Goal: Task Accomplishment & Management: Complete application form

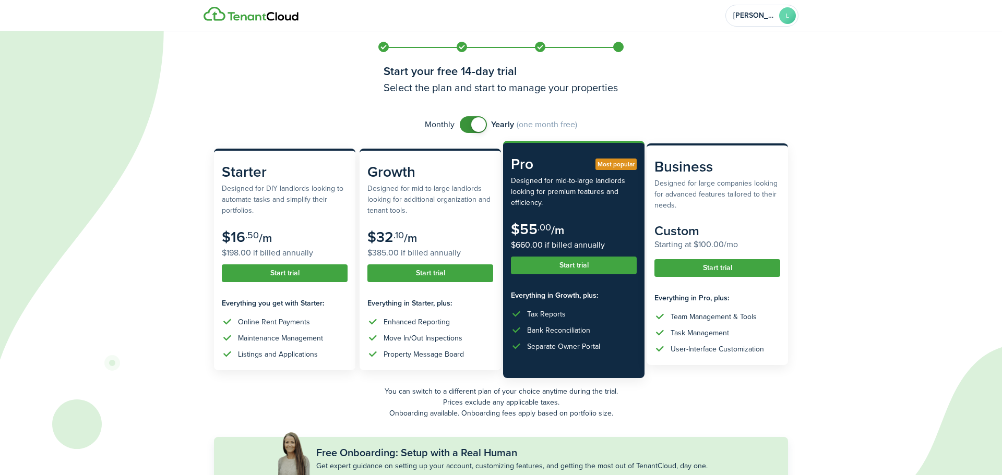
click at [679, 275] on button "Start trial" at bounding box center [717, 268] width 126 height 18
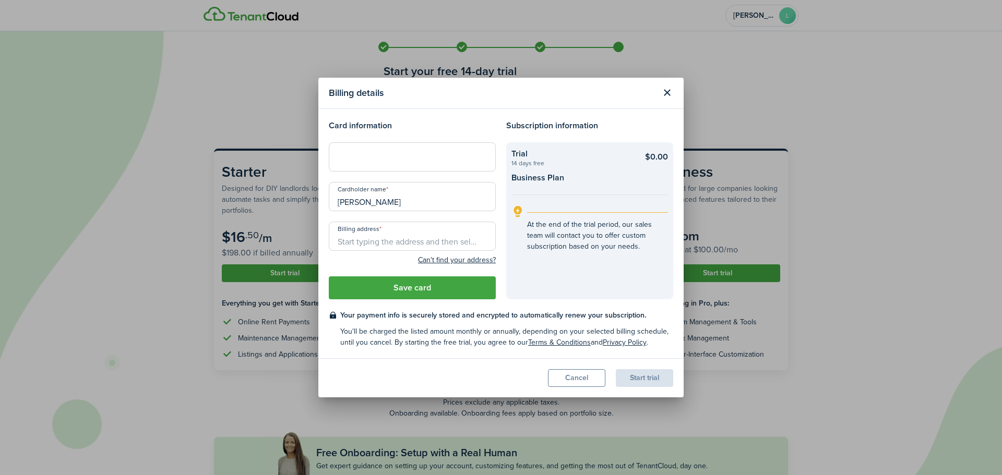
click at [394, 240] on input "Billing address" at bounding box center [412, 236] width 167 height 29
click at [385, 150] on div at bounding box center [412, 156] width 167 height 29
click at [358, 245] on input "Billing address" at bounding box center [412, 236] width 167 height 29
type input "1760 [GEOGRAPHIC_DATA]"
click at [423, 287] on button "Save card" at bounding box center [412, 288] width 167 height 23
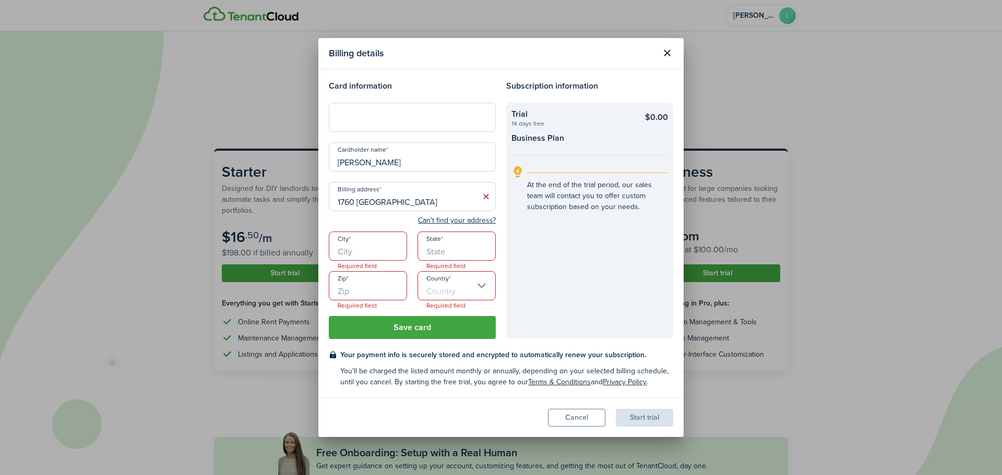
click at [373, 244] on input "City" at bounding box center [368, 246] width 78 height 29
type input "[GEOGRAPHIC_DATA]"
type input "FL"
type input "32208"
type input "[GEOGRAPHIC_DATA]"
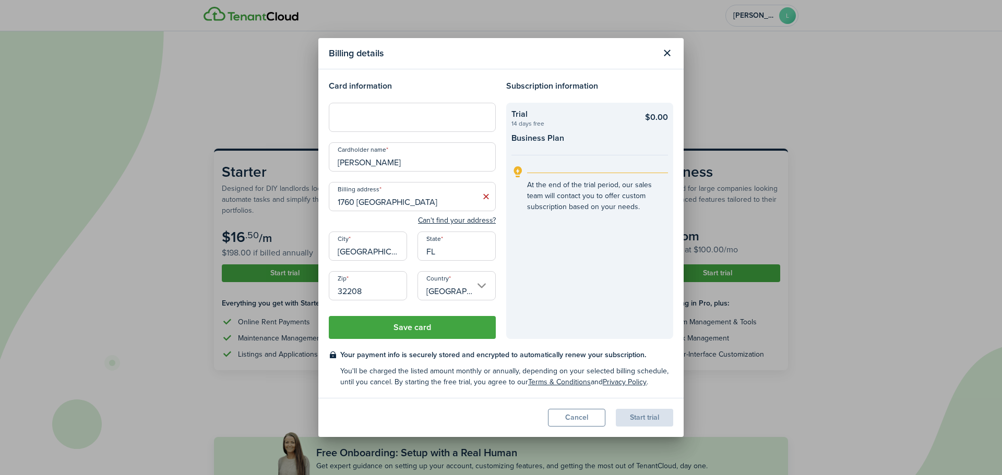
click at [413, 328] on button "Save card" at bounding box center [412, 327] width 167 height 23
click at [423, 320] on button "Save card" at bounding box center [412, 327] width 167 height 23
click at [451, 198] on input "1760 [GEOGRAPHIC_DATA]" at bounding box center [412, 196] width 167 height 29
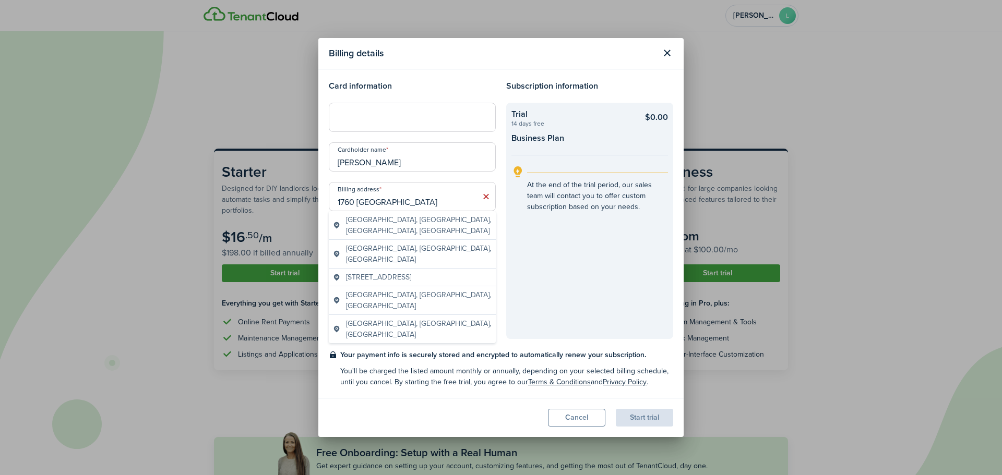
click at [367, 216] on span "[GEOGRAPHIC_DATA], [GEOGRAPHIC_DATA], [GEOGRAPHIC_DATA], [GEOGRAPHIC_DATA]" at bounding box center [419, 225] width 146 height 22
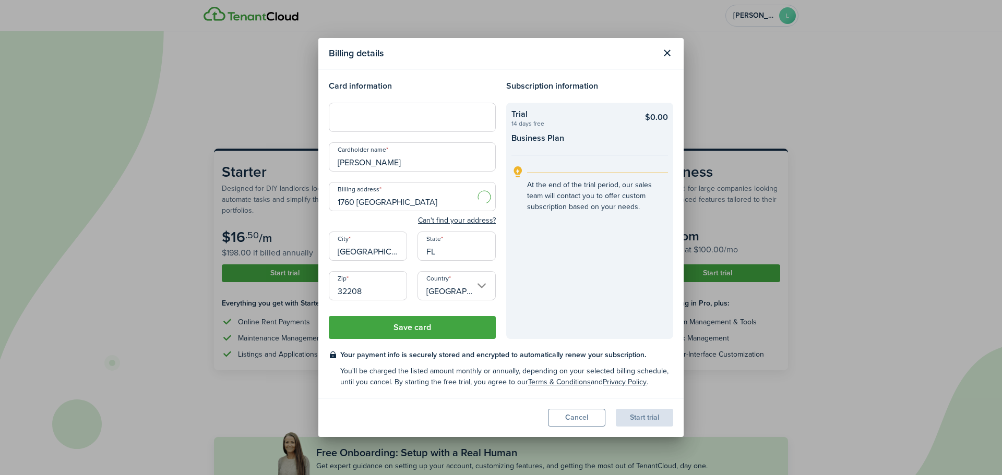
type input "[GEOGRAPHIC_DATA], [GEOGRAPHIC_DATA]"
click at [406, 324] on button "Save card" at bounding box center [412, 327] width 167 height 23
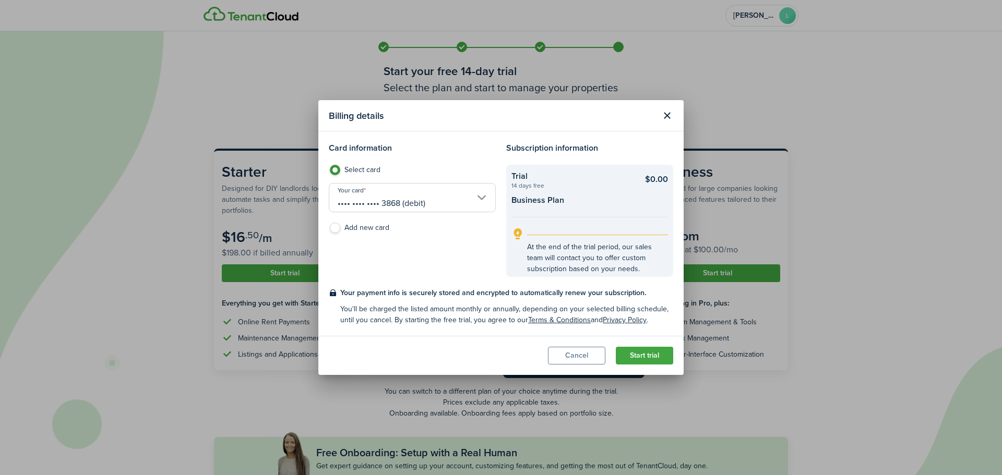
click at [658, 359] on button "Start trial" at bounding box center [644, 356] width 57 height 18
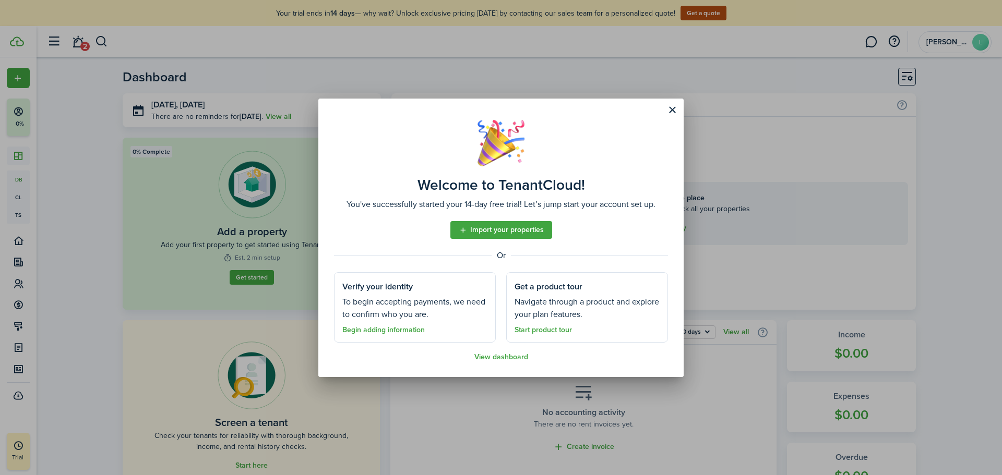
click at [665, 120] on assembled-view "Welcome to TenantCloud! You've successfully started your 14-day free trial! Let…" at bounding box center [501, 241] width 334 height 242
click at [668, 115] on button "Close modal" at bounding box center [672, 110] width 18 height 18
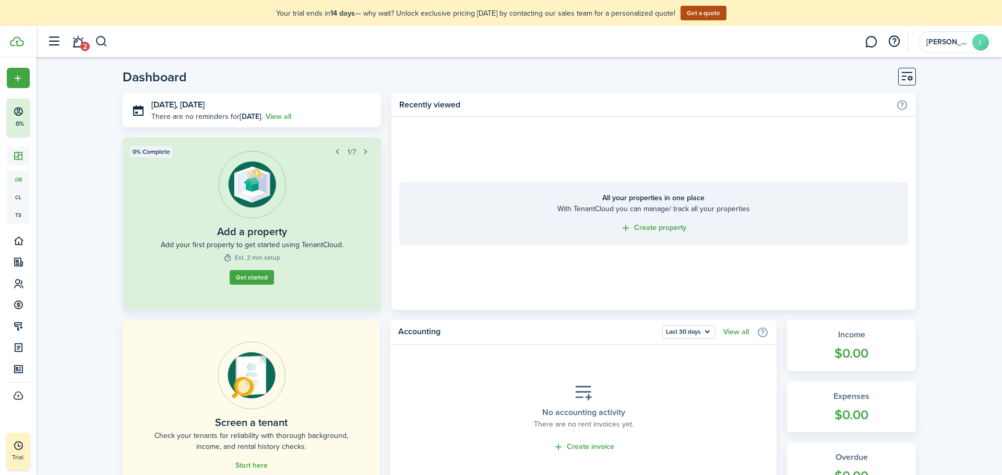
click at [248, 464] on link "Start here" at bounding box center [251, 466] width 32 height 8
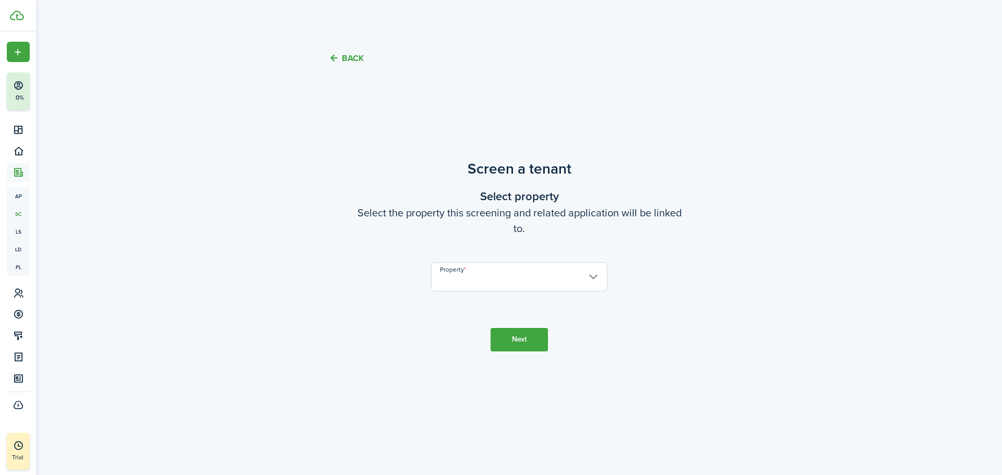
click at [488, 288] on input "Property" at bounding box center [519, 277] width 176 height 29
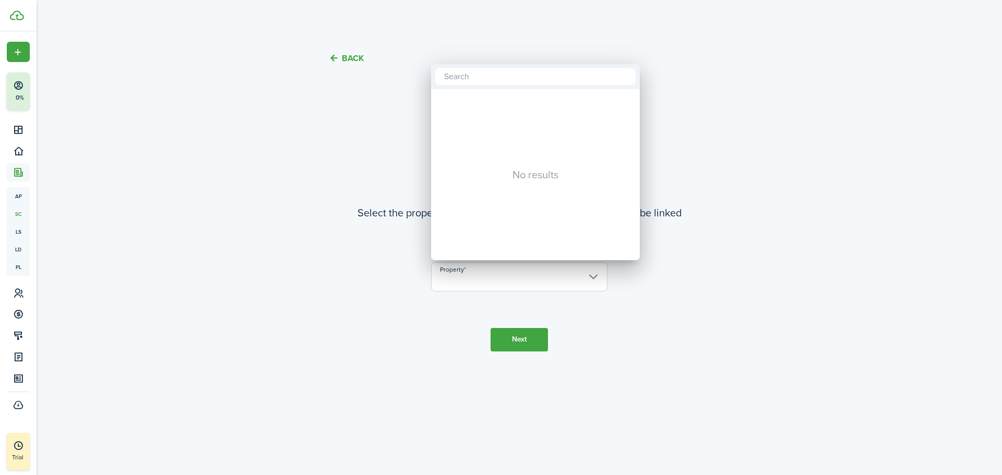
click at [10, 58] on div at bounding box center [500, 237] width 1169 height 642
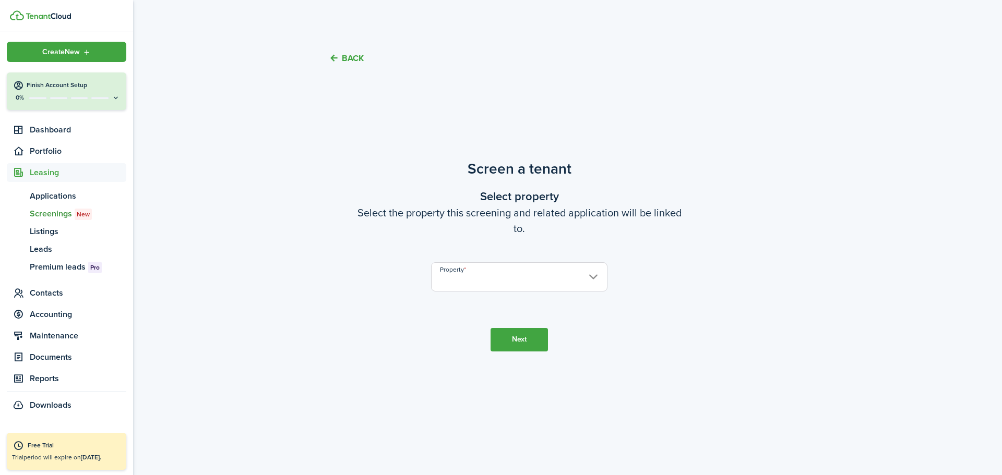
click at [34, 54] on div "Create New" at bounding box center [67, 52] width 120 height 20
click at [157, 52] on link "List a unit" at bounding box center [181, 51] width 91 height 18
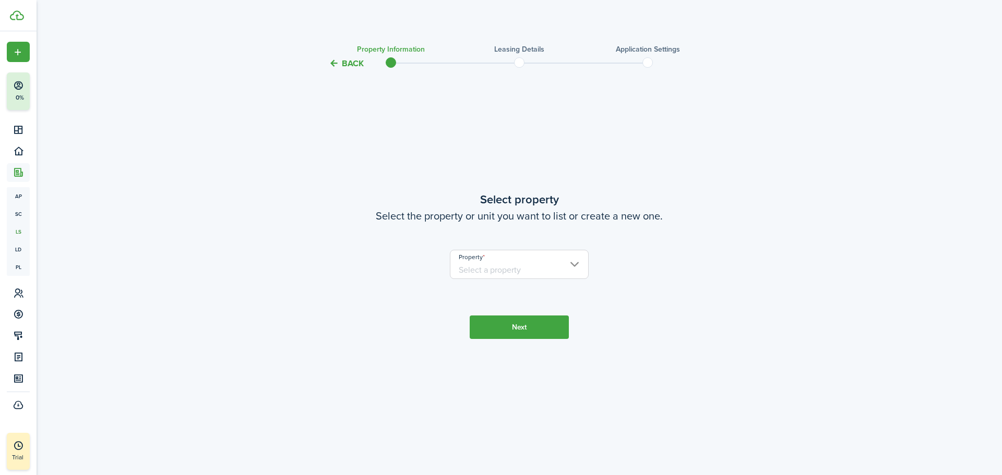
click at [470, 278] on input "Property" at bounding box center [519, 264] width 139 height 29
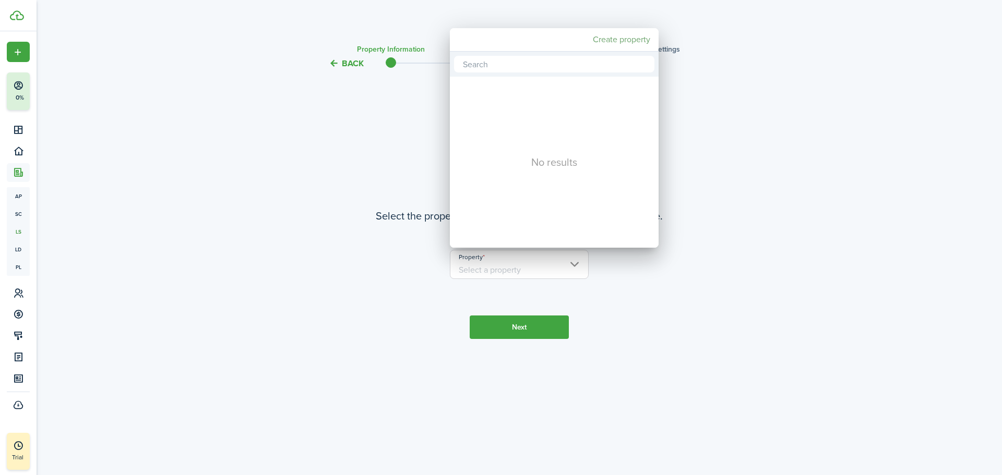
click at [622, 41] on mbsc-button "Create property" at bounding box center [622, 39] width 66 height 19
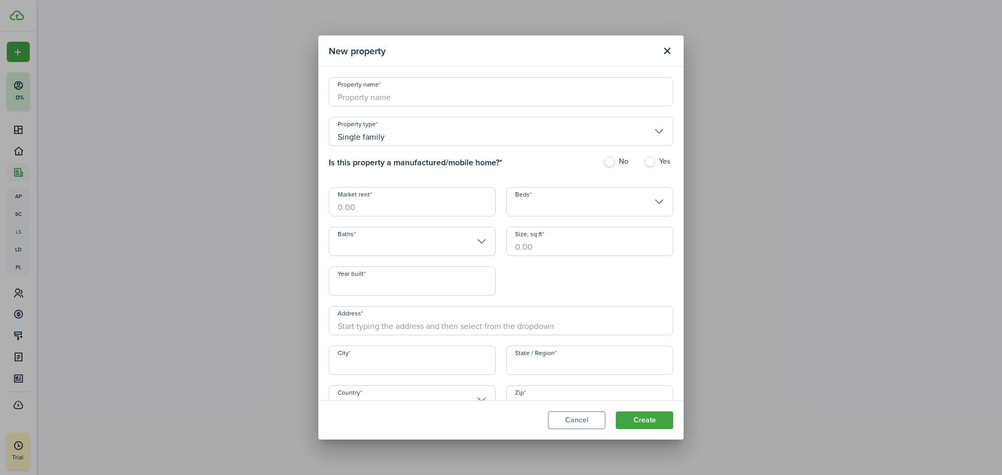
click at [406, 88] on input "Property name" at bounding box center [501, 91] width 344 height 29
type input "123"
click at [367, 209] on input "Market rent" at bounding box center [412, 201] width 167 height 29
click at [407, 231] on input "Baths" at bounding box center [412, 241] width 167 height 29
type input "$1,100.00"
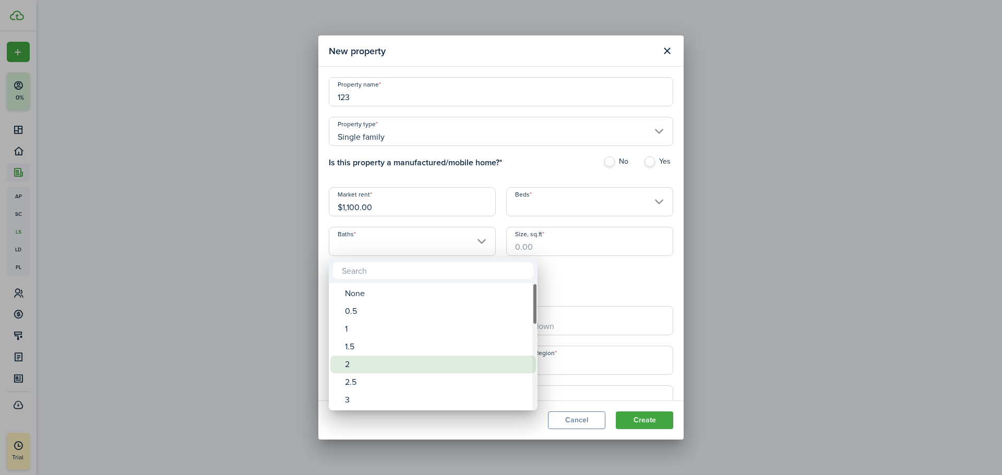
click at [352, 358] on div "2" at bounding box center [437, 365] width 185 height 18
type input "2"
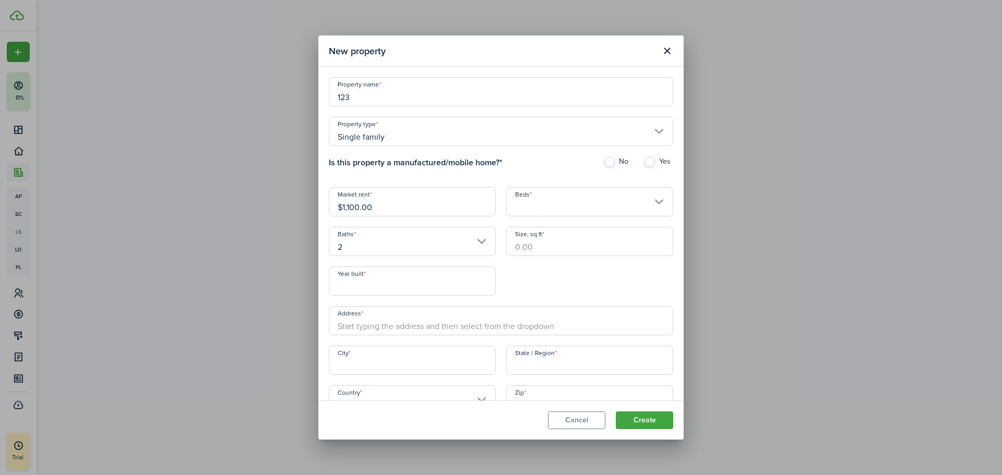
click at [517, 207] on input "Beds" at bounding box center [589, 201] width 167 height 29
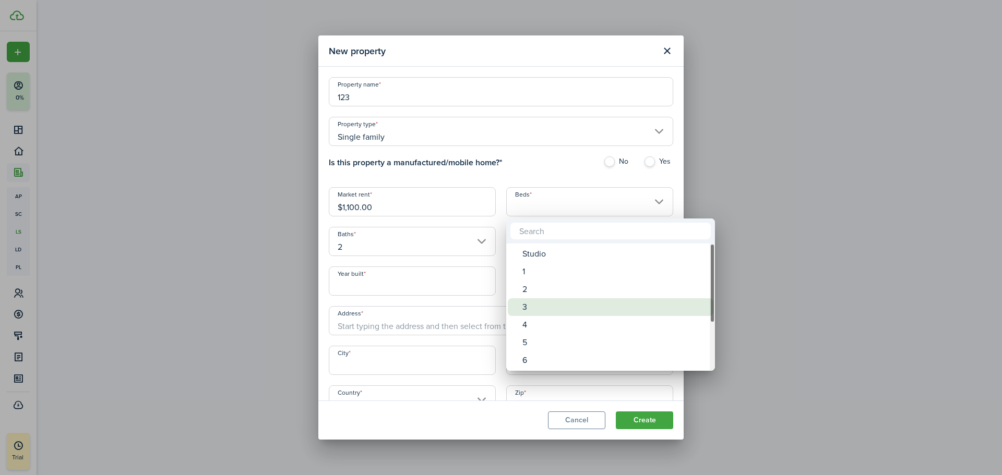
click at [526, 315] on div "3" at bounding box center [614, 308] width 185 height 18
type input "3"
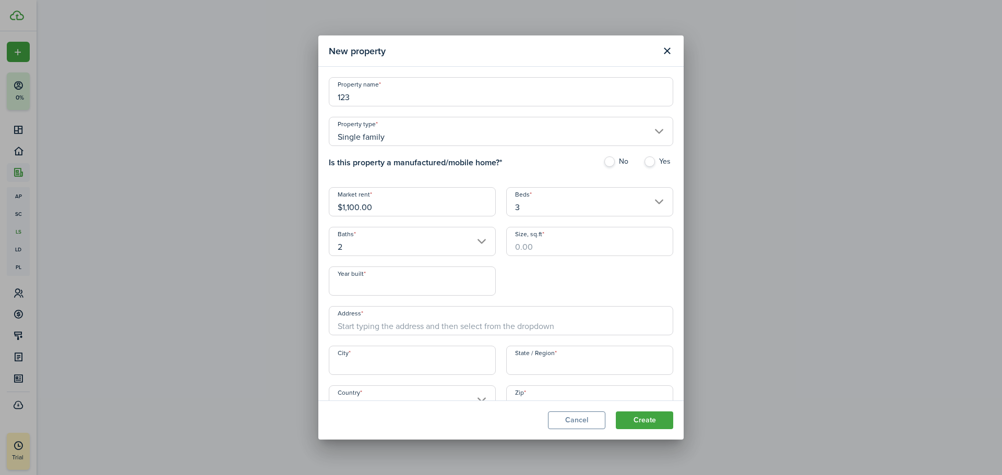
click at [450, 336] on div "Address" at bounding box center [501, 326] width 355 height 40
click at [447, 333] on input "Address" at bounding box center [501, 320] width 344 height 29
type input "1760 [GEOGRAPHIC_DATA]"
type input "[GEOGRAPHIC_DATA]"
type input "FL"
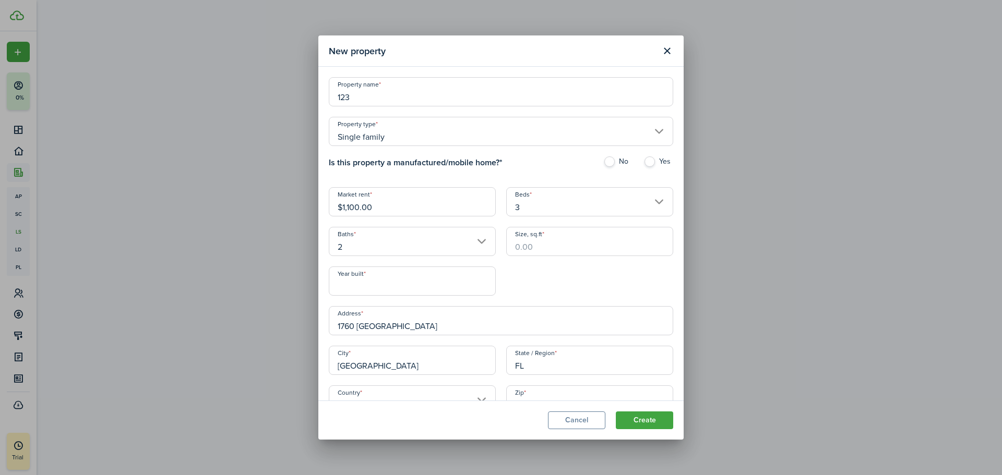
type input "[GEOGRAPHIC_DATA]"
type input "32208"
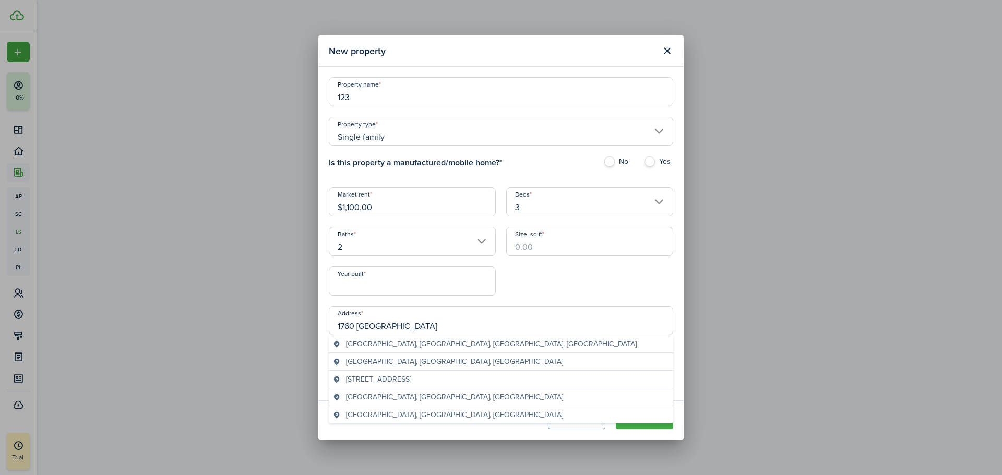
click at [445, 341] on span "[GEOGRAPHIC_DATA], [GEOGRAPHIC_DATA], [GEOGRAPHIC_DATA], [GEOGRAPHIC_DATA]" at bounding box center [491, 344] width 291 height 11
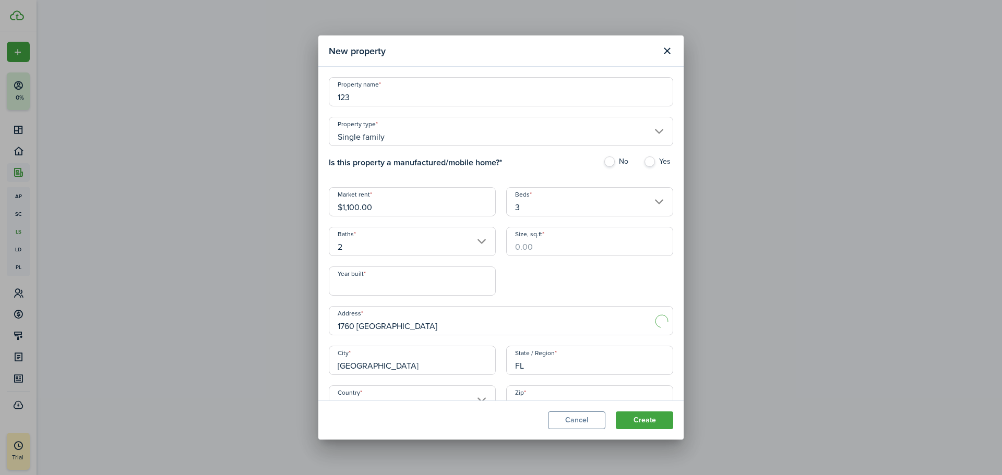
type input "1760 Audubon St"
click at [672, 421] on button "Create" at bounding box center [644, 421] width 57 height 18
click at [560, 230] on input "Size, sq.ft" at bounding box center [589, 241] width 167 height 29
type input "14,200"
click at [405, 271] on input "Year built" at bounding box center [412, 281] width 167 height 29
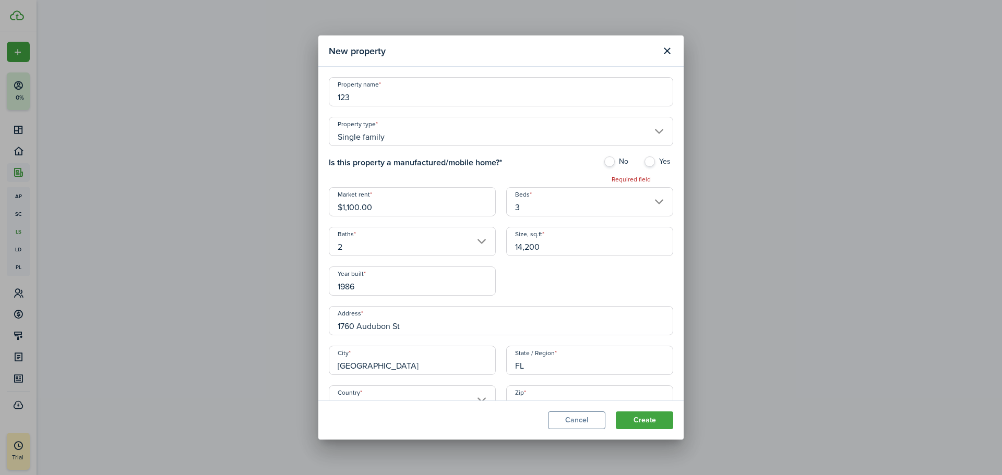
type input "1986"
click at [661, 419] on button "Create" at bounding box center [644, 421] width 57 height 18
click at [619, 162] on label "No" at bounding box center [618, 165] width 30 height 16
radio input "true"
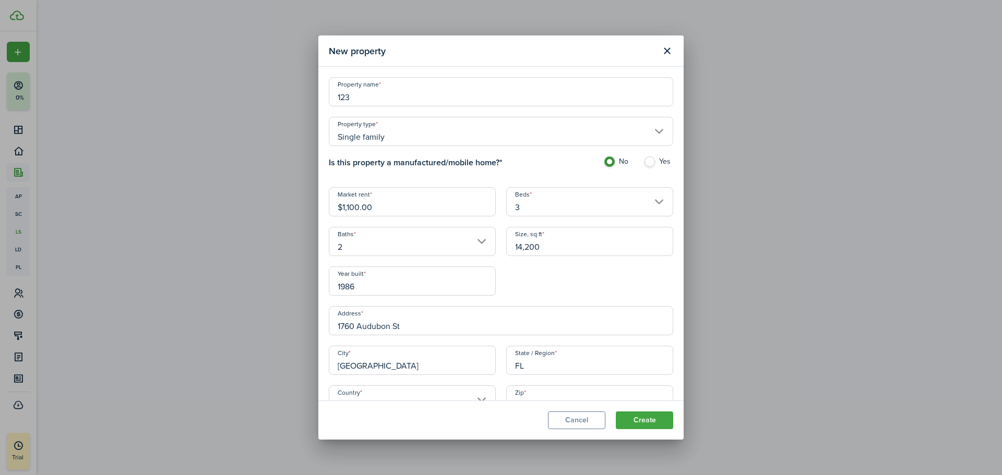
click at [641, 429] on modal-footer "Cancel Create" at bounding box center [500, 420] width 365 height 39
click at [641, 425] on button "Create" at bounding box center [644, 421] width 57 height 18
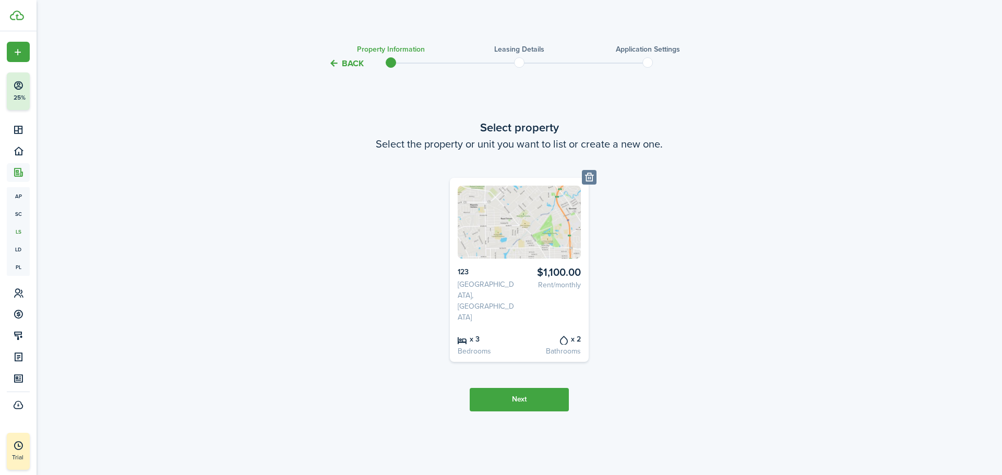
click at [488, 392] on button "Next" at bounding box center [519, 399] width 99 height 23
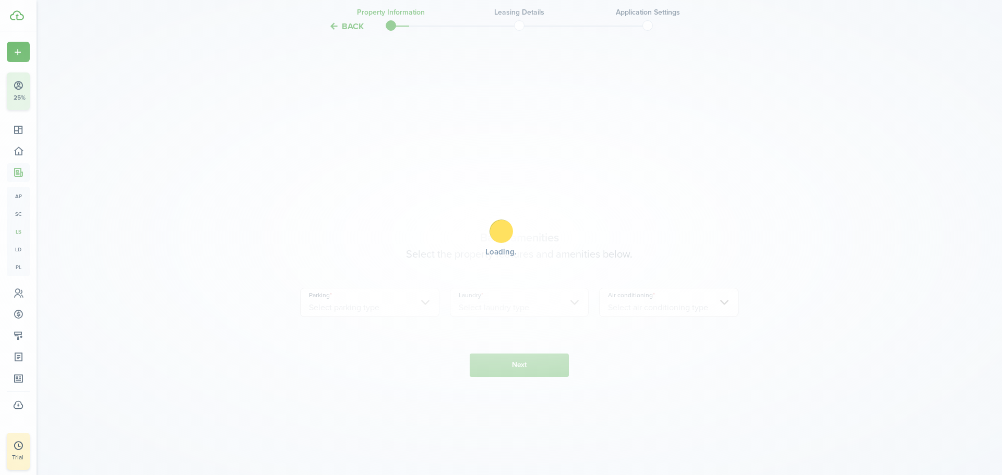
scroll to position [406, 0]
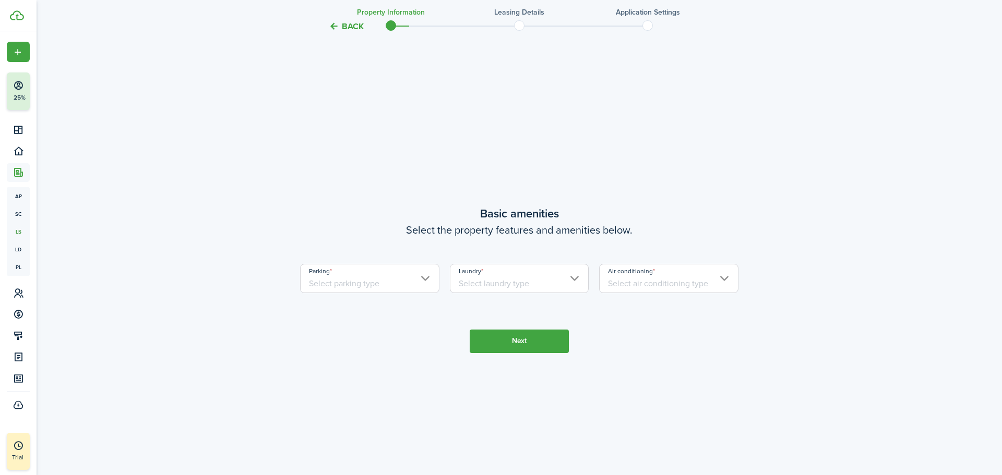
click at [381, 276] on input "Parking" at bounding box center [369, 278] width 139 height 29
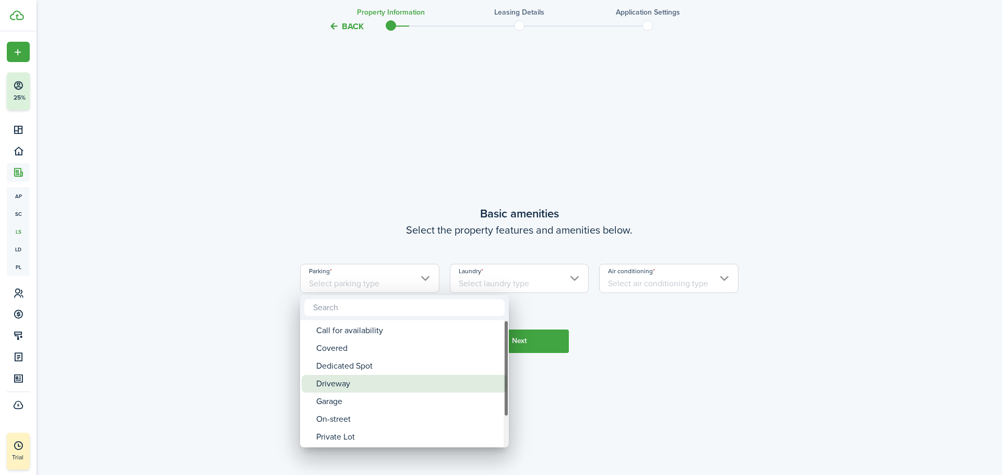
click at [370, 380] on div "Driveway" at bounding box center [408, 384] width 185 height 18
type input "Driveway"
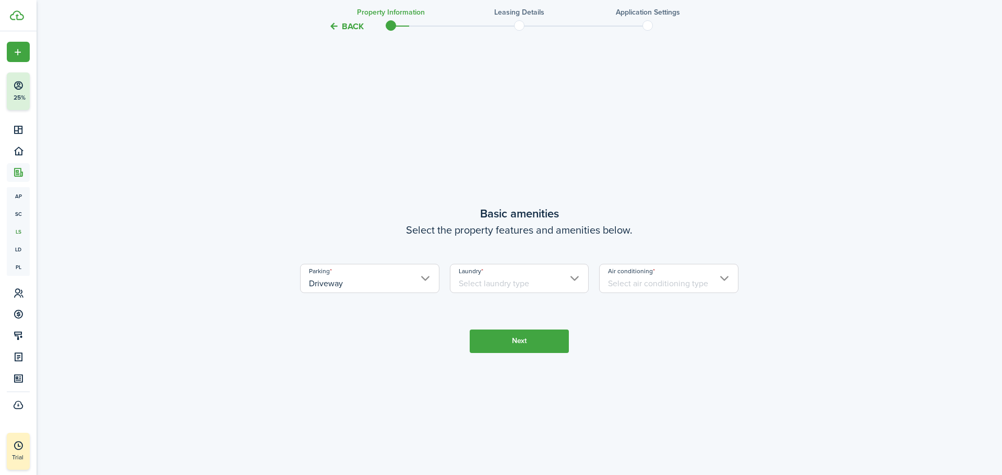
click at [482, 281] on input "Laundry" at bounding box center [519, 278] width 139 height 29
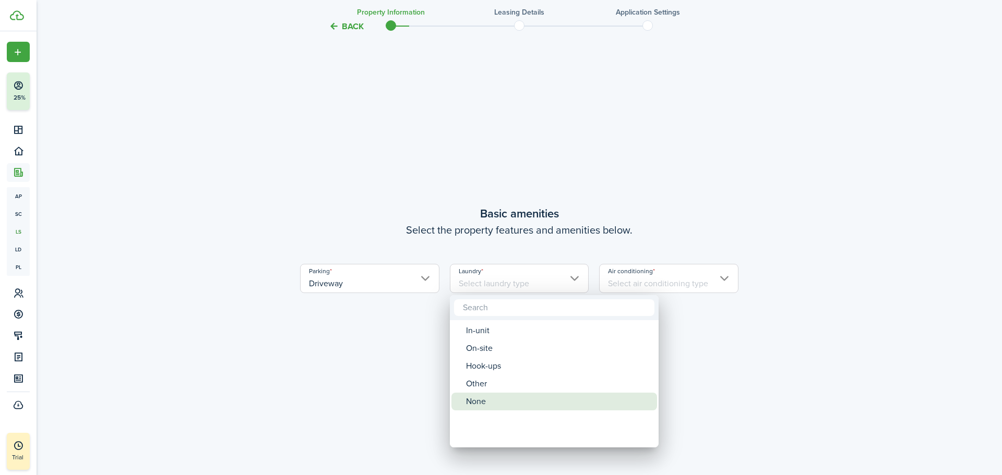
click at [487, 400] on div "None" at bounding box center [558, 402] width 185 height 18
type input "None"
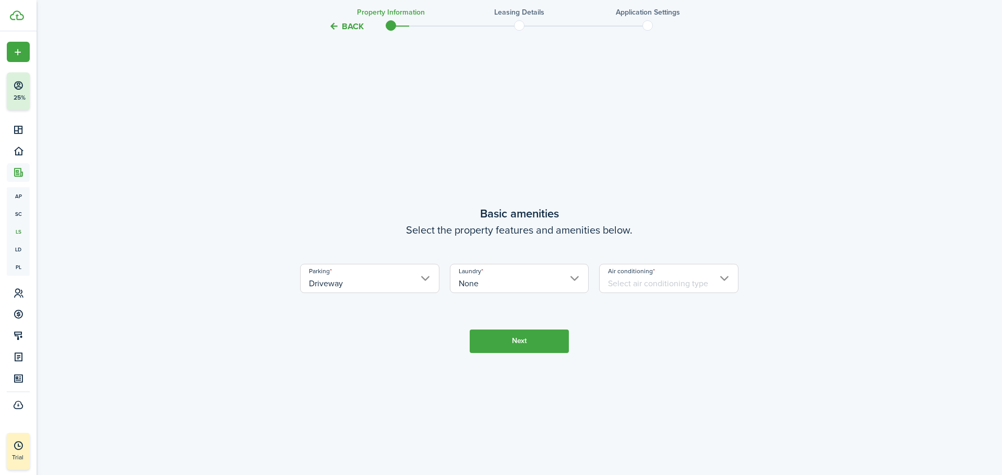
click at [637, 299] on div "Air conditioning" at bounding box center [669, 284] width 150 height 40
click at [636, 297] on div "Air conditioning" at bounding box center [669, 284] width 150 height 40
click at [634, 292] on input "Air conditioning" at bounding box center [668, 278] width 139 height 29
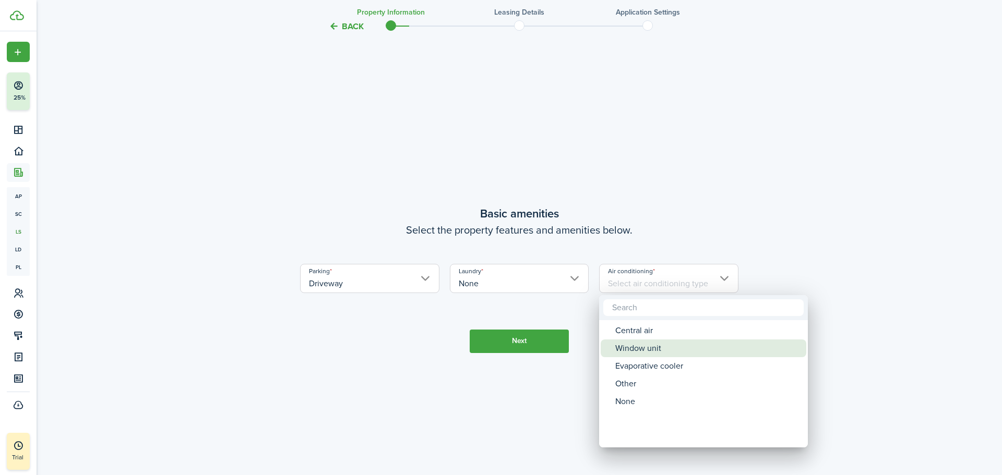
click at [632, 352] on div "Window unit" at bounding box center [707, 349] width 185 height 18
type input "Window unit"
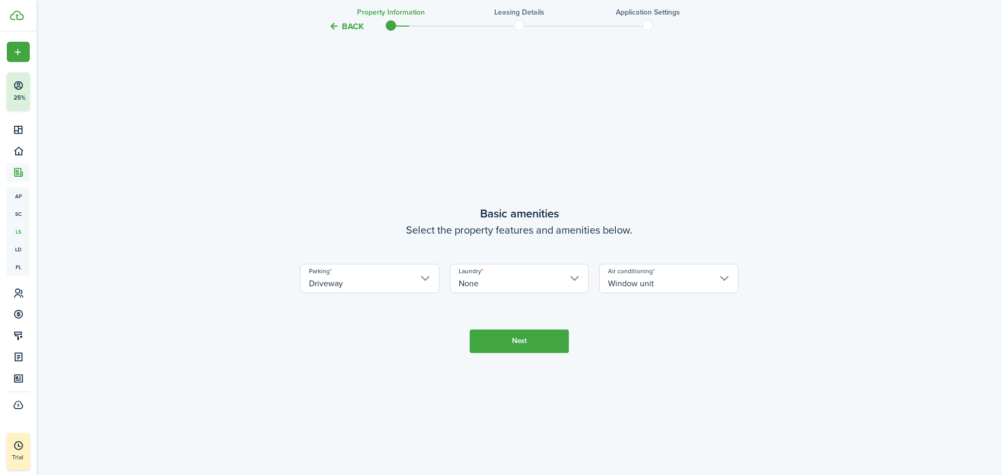
click at [559, 340] on button "Next" at bounding box center [519, 341] width 99 height 23
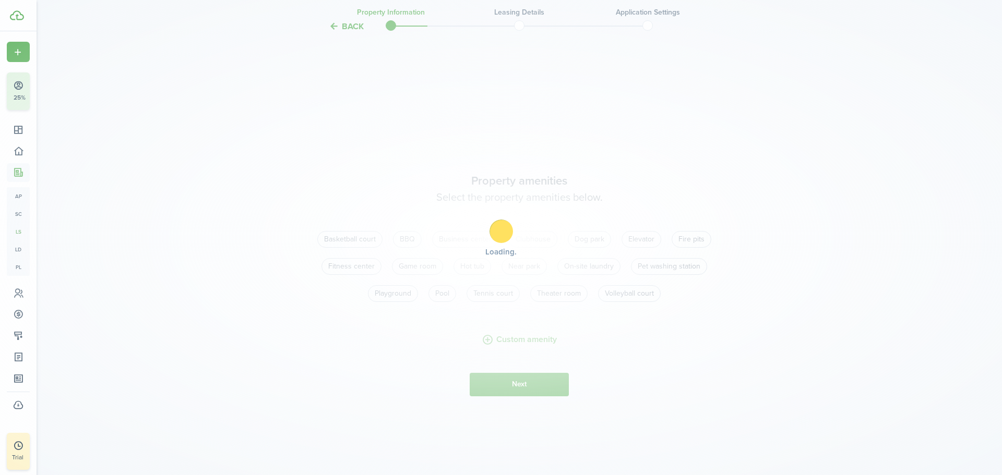
scroll to position [881, 0]
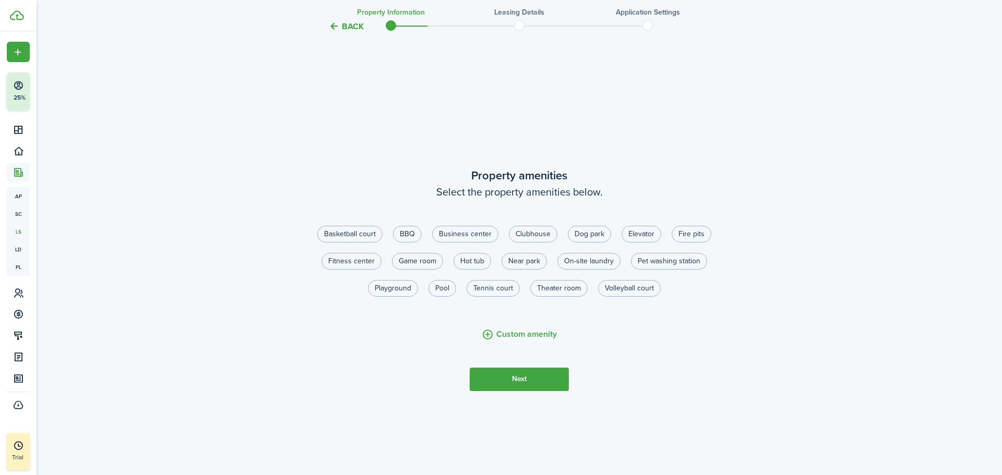
click at [551, 376] on button "Next" at bounding box center [519, 379] width 99 height 23
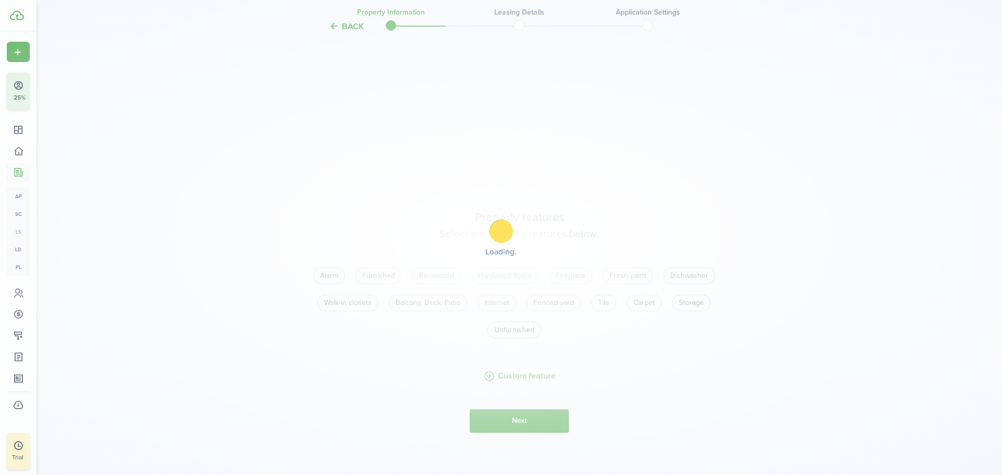
scroll to position [1356, 0]
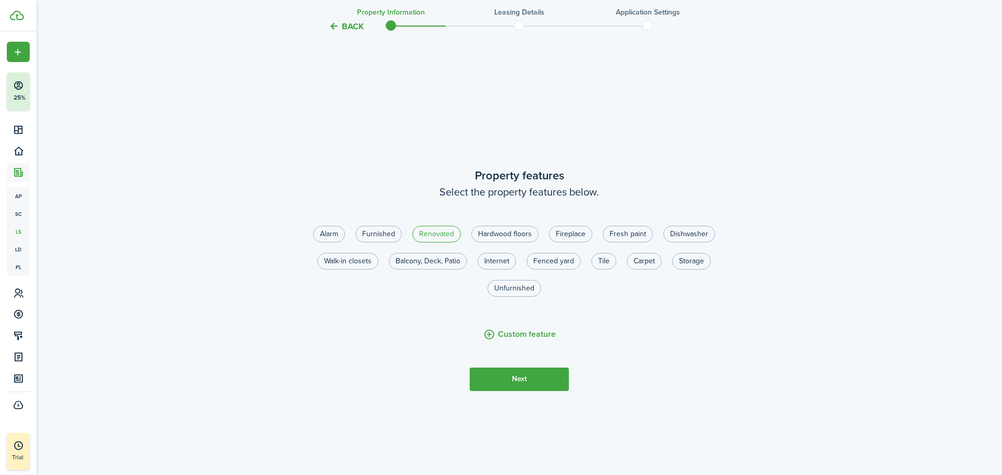
click at [443, 228] on label "Renovated" at bounding box center [436, 234] width 49 height 17
radio input "true"
click at [607, 265] on label "Tile" at bounding box center [603, 261] width 25 height 17
radio input "true"
click at [499, 256] on label "Internet" at bounding box center [497, 261] width 39 height 17
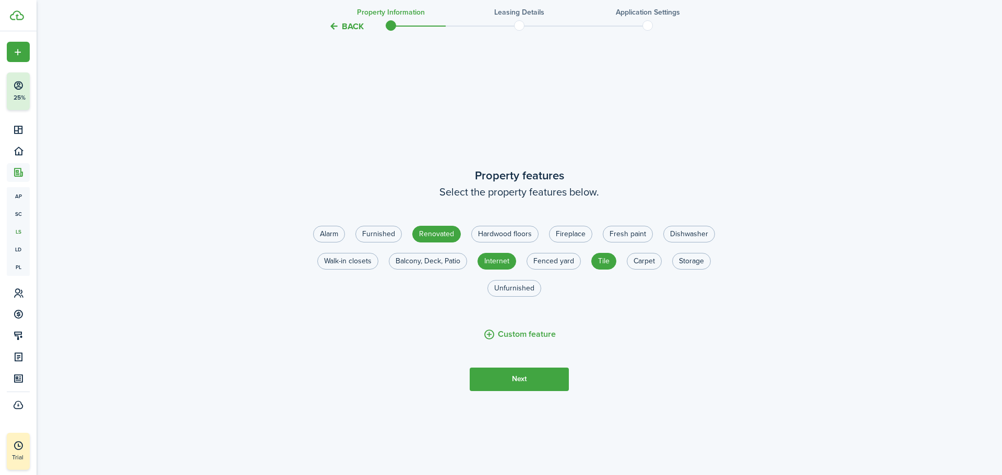
radio input "true"
click at [519, 290] on label "Unfurnished" at bounding box center [514, 288] width 54 height 17
radio input "true"
click at [522, 371] on button "Next" at bounding box center [519, 379] width 99 height 23
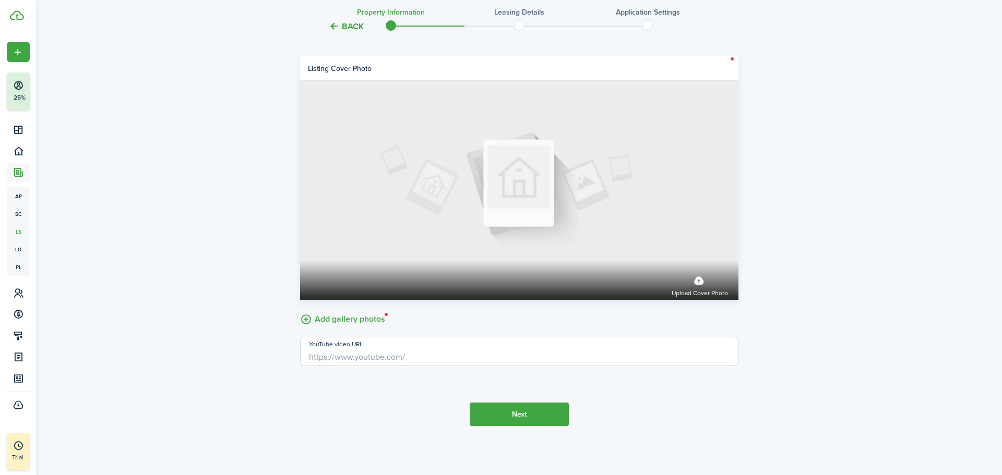
scroll to position [1913, 0]
click at [546, 402] on button "Next" at bounding box center [519, 413] width 99 height 23
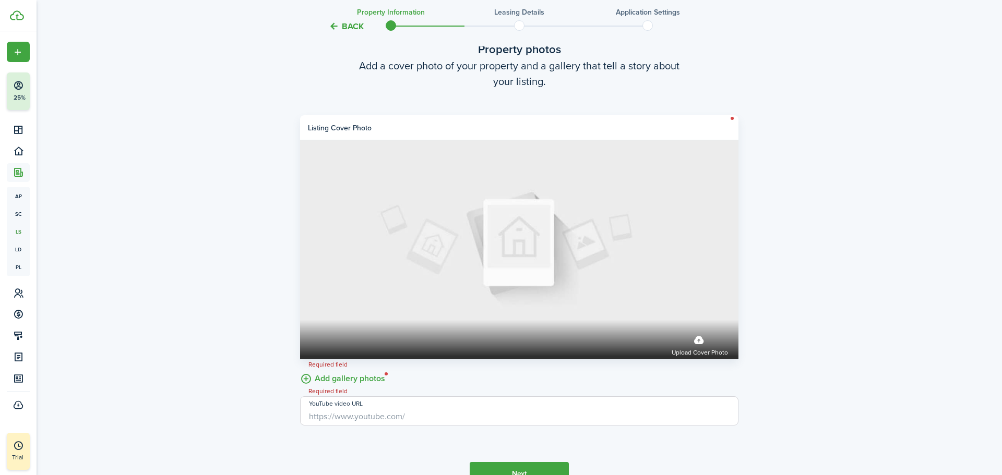
click at [322, 374] on label "Add gallery photos" at bounding box center [342, 378] width 85 height 16
click at [300, 370] on input "Add gallery photos" at bounding box center [300, 370] width 0 height 0
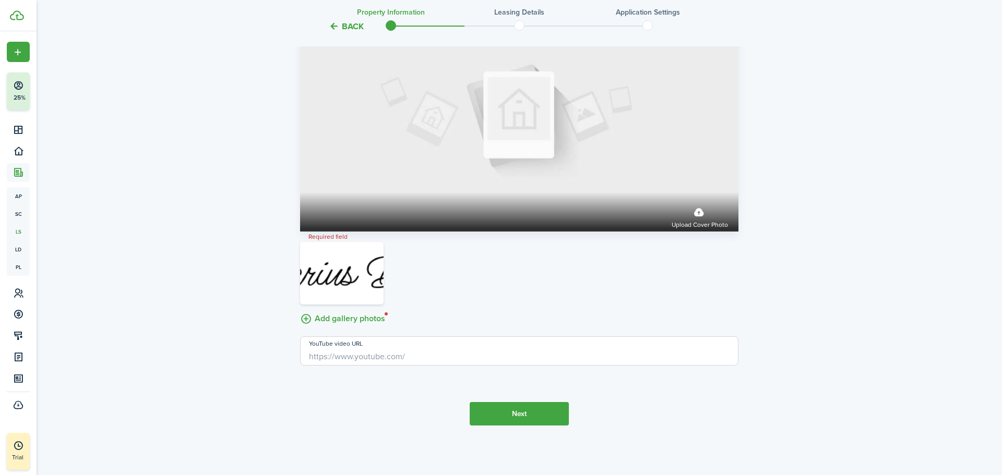
click at [537, 416] on button "Next" at bounding box center [519, 413] width 99 height 23
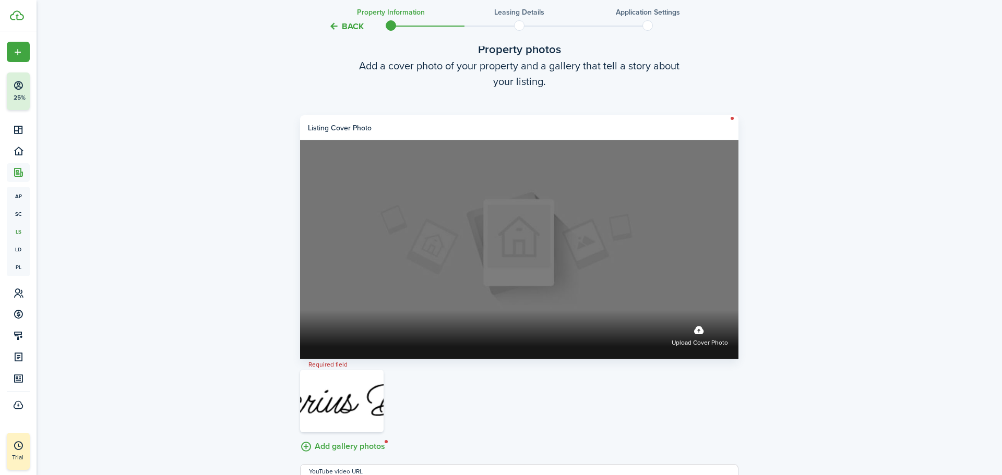
click at [497, 279] on label "Upload cover photo" at bounding box center [519, 249] width 438 height 219
click at [300, 311] on input "Upload cover photo" at bounding box center [300, 311] width 0 height 0
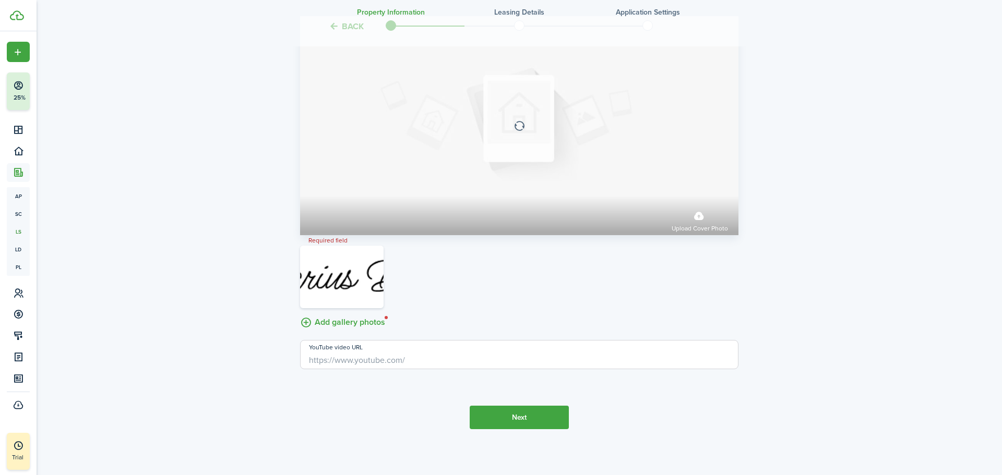
scroll to position [1981, 0]
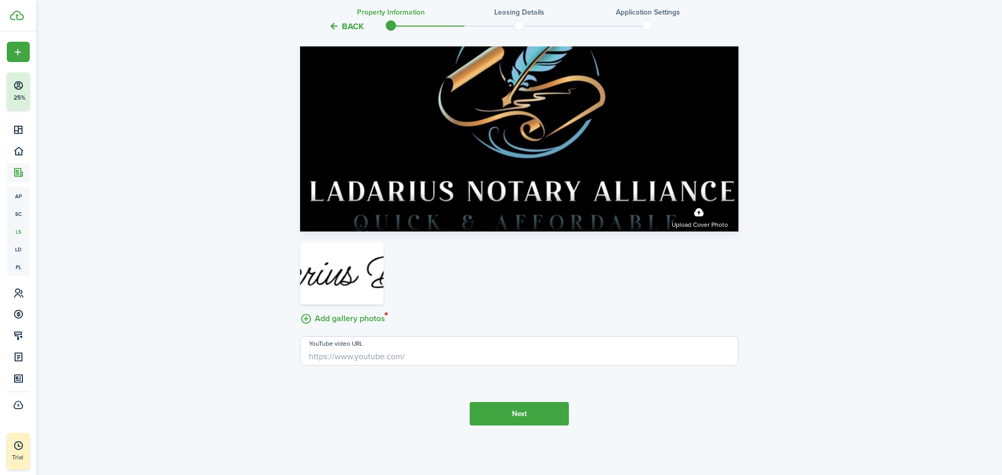
click at [557, 402] on button "Next" at bounding box center [519, 413] width 99 height 23
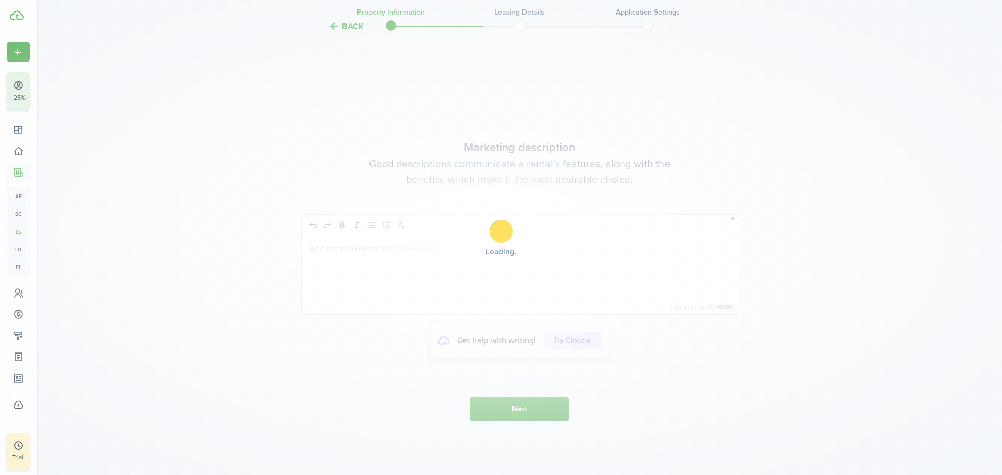
scroll to position [2387, 0]
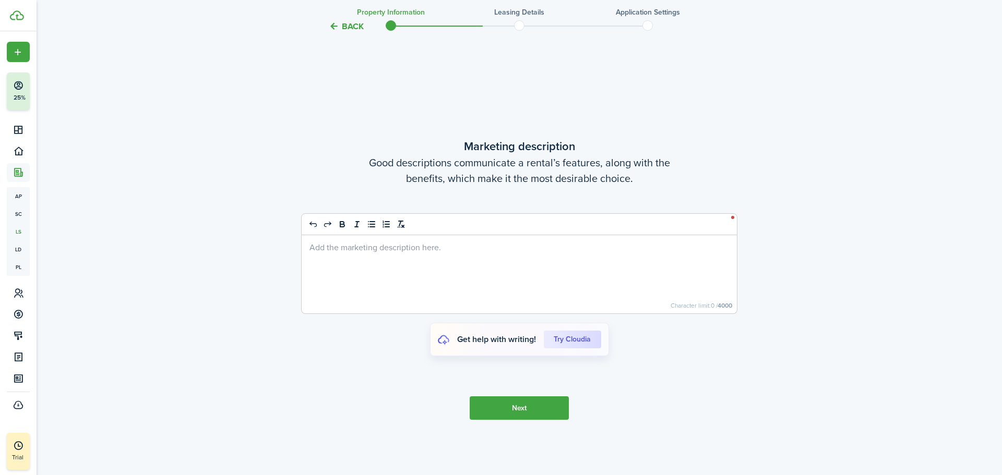
click at [544, 403] on button "Next" at bounding box center [519, 408] width 99 height 23
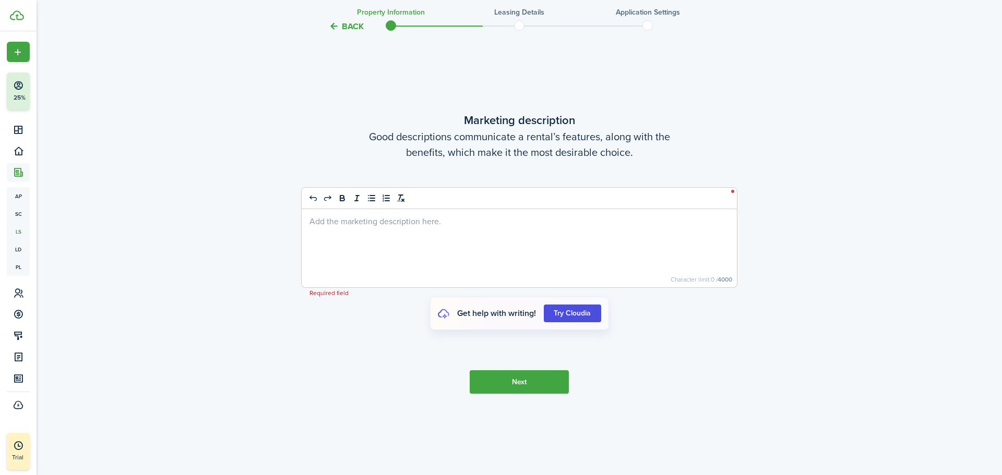
click at [568, 311] on cloudia-btn "Try Cloudia" at bounding box center [572, 314] width 57 height 18
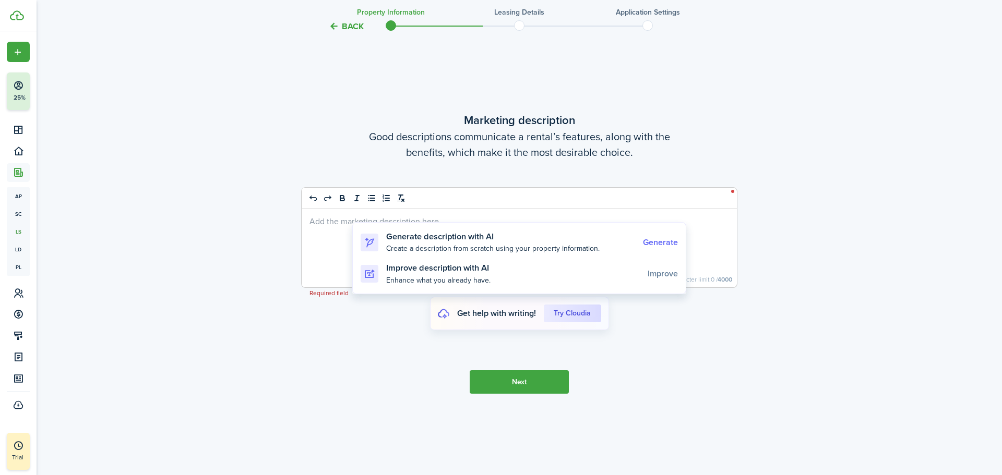
click at [667, 239] on cloudia-link "Generate" at bounding box center [660, 242] width 35 height 9
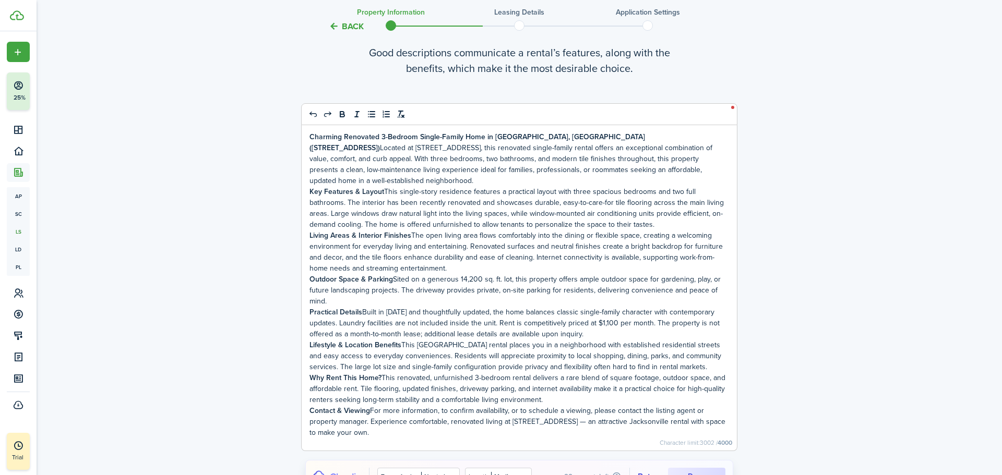
scroll to position [2454, 0]
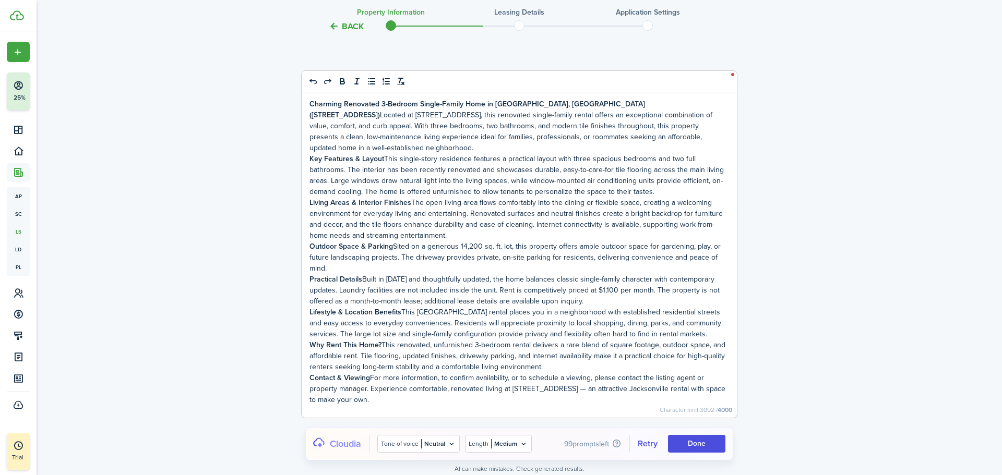
click at [705, 440] on cloudia-btn "Done" at bounding box center [696, 444] width 57 height 18
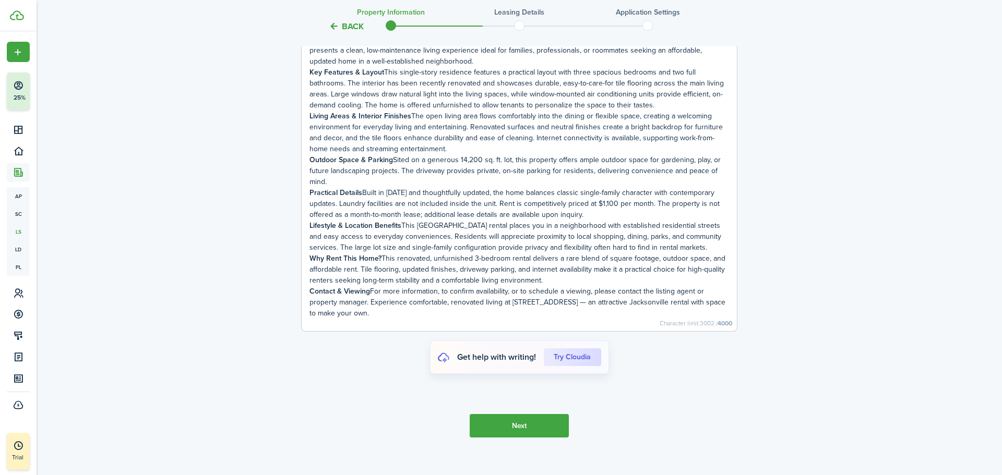
scroll to position [2553, 0]
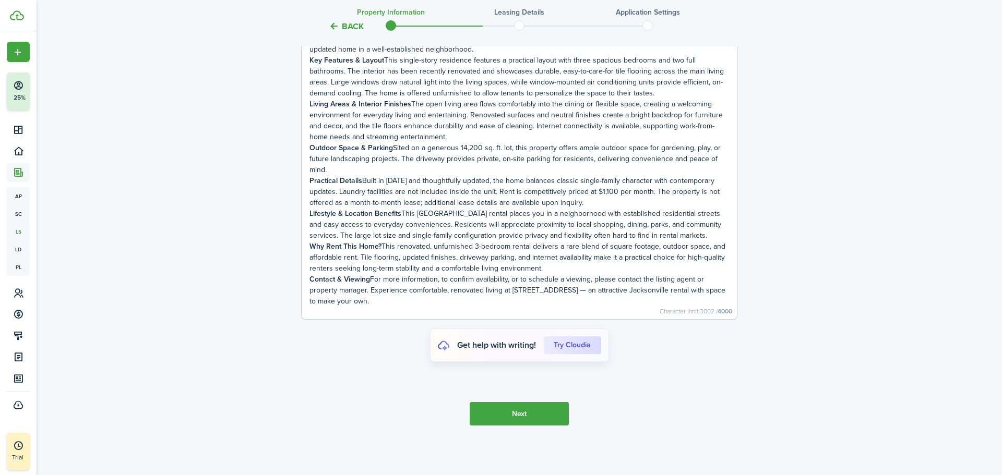
click at [529, 403] on button "Next" at bounding box center [519, 413] width 99 height 23
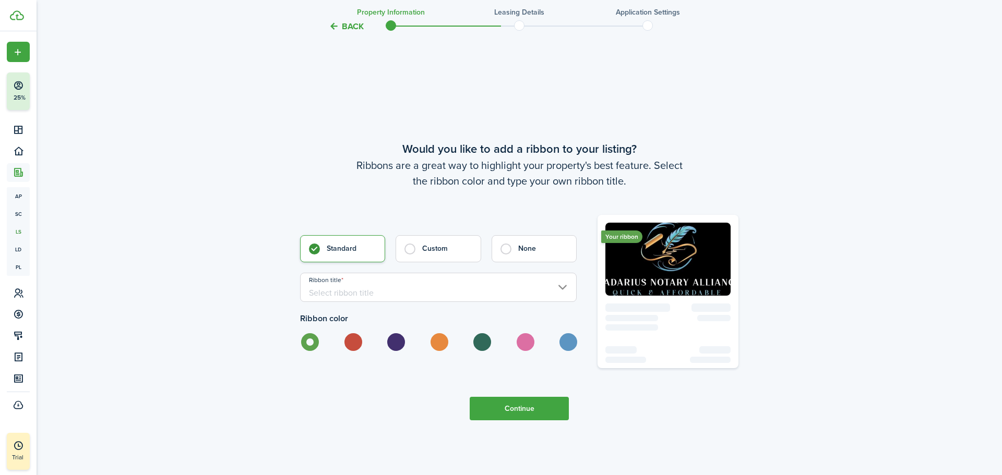
scroll to position [2958, 0]
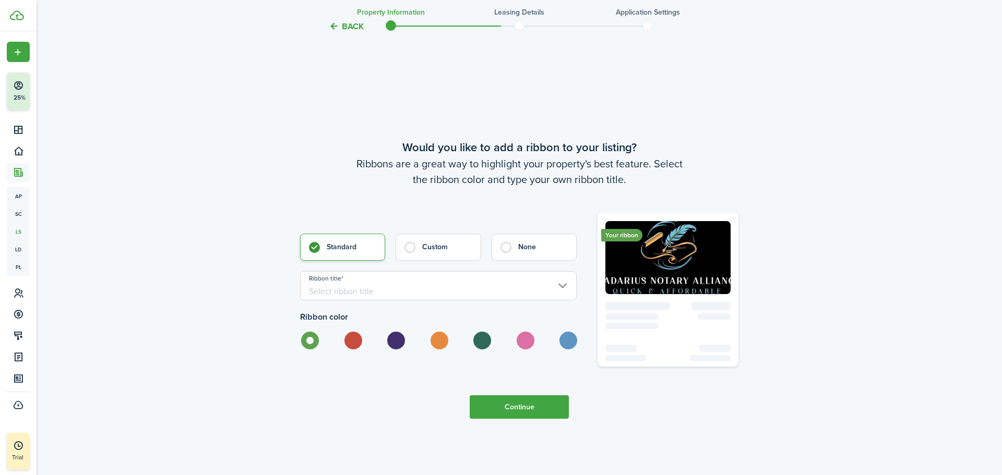
click at [460, 273] on input "Ribbon title" at bounding box center [438, 285] width 277 height 29
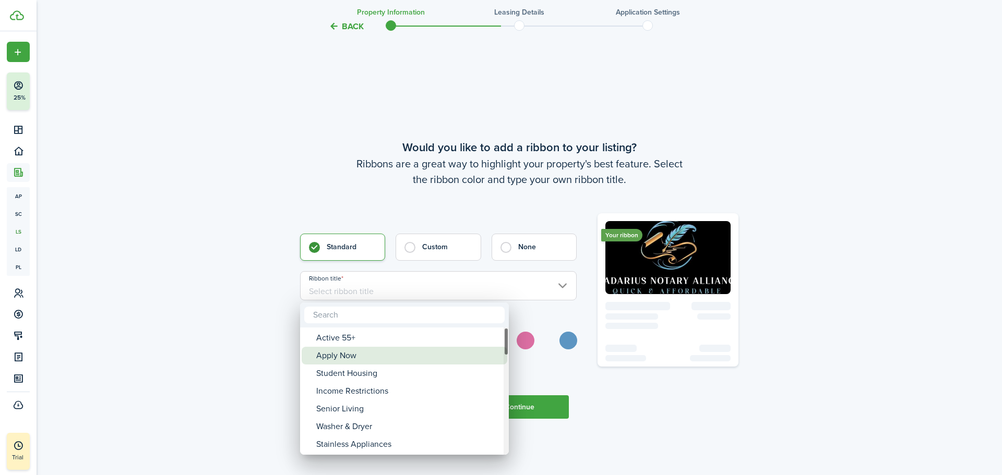
click at [372, 351] on div "Apply Now" at bounding box center [408, 356] width 185 height 18
type input "Apply Now"
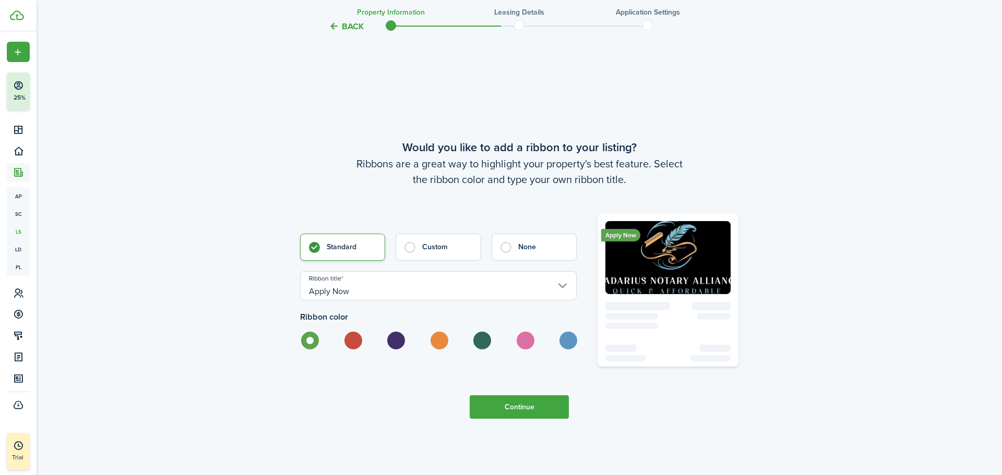
click at [549, 408] on button "Continue" at bounding box center [519, 407] width 99 height 23
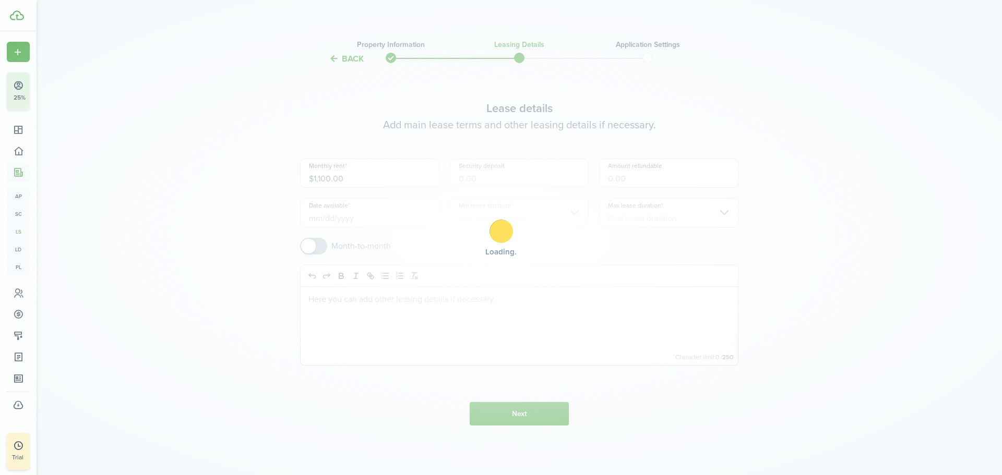
scroll to position [0, 0]
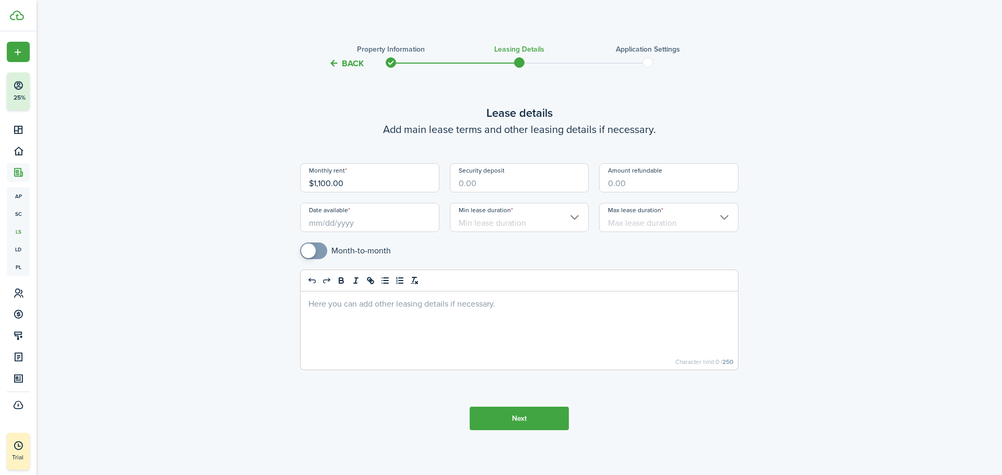
click at [535, 185] on input "Security deposit" at bounding box center [519, 177] width 139 height 29
click at [672, 215] on input "Max lease duration" at bounding box center [668, 217] width 139 height 29
type input "$1,100.00"
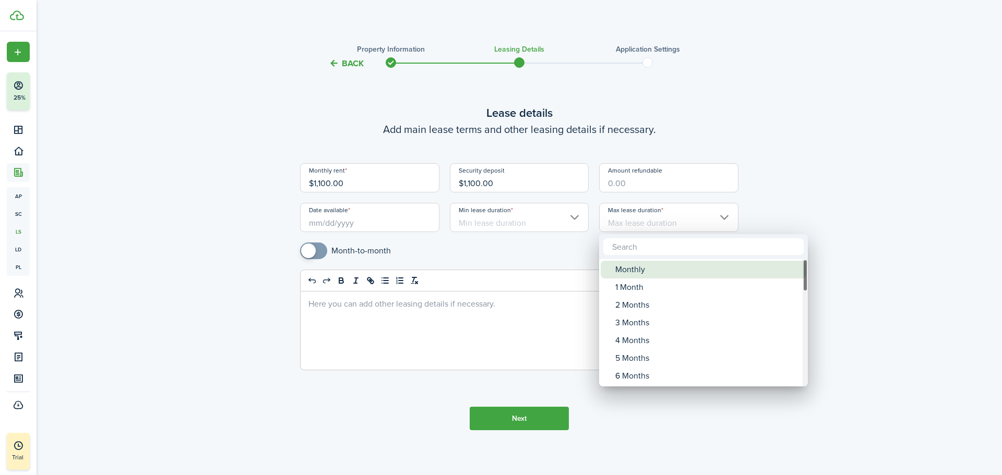
click at [652, 274] on div "Monthly" at bounding box center [707, 270] width 185 height 18
type input "Monthly"
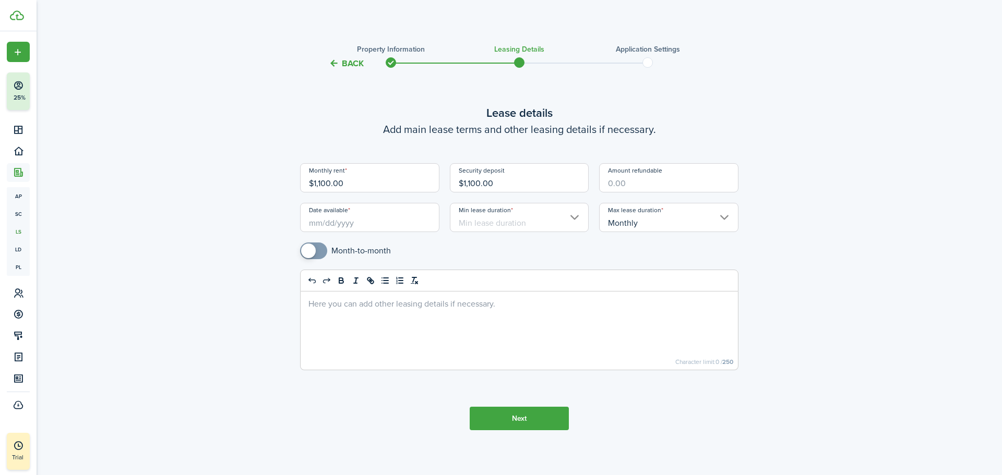
click at [384, 207] on input "Date available" at bounding box center [369, 217] width 139 height 29
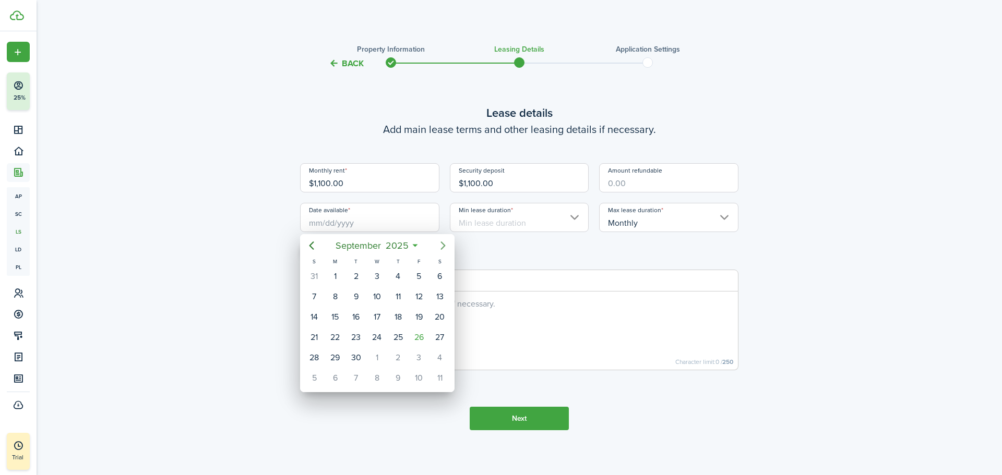
click at [444, 250] on icon "Next page" at bounding box center [443, 246] width 13 height 13
click at [440, 272] on div "6" at bounding box center [440, 277] width 16 height 16
type input "[DATE]"
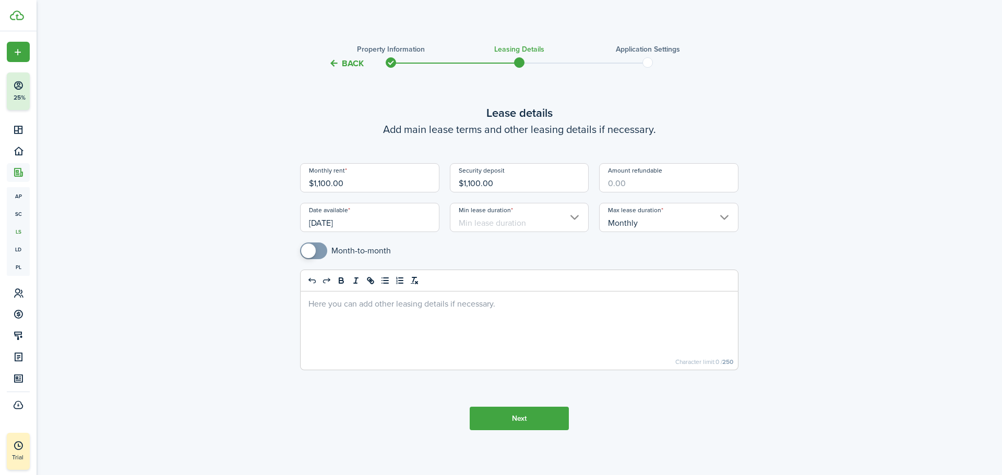
click at [549, 428] on button "Next" at bounding box center [519, 418] width 99 height 23
click at [536, 213] on input "Min lease duration" at bounding box center [519, 217] width 139 height 29
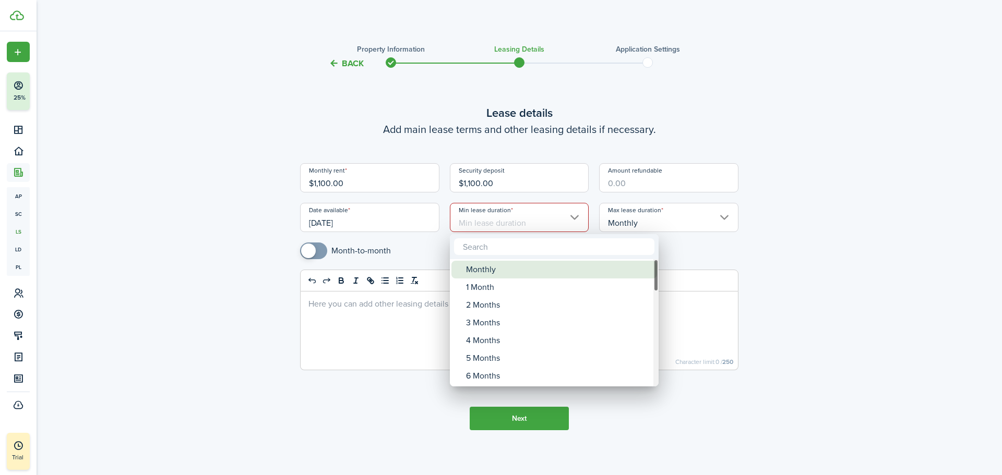
click at [500, 264] on div "Monthly" at bounding box center [558, 270] width 185 height 18
type input "Monthly"
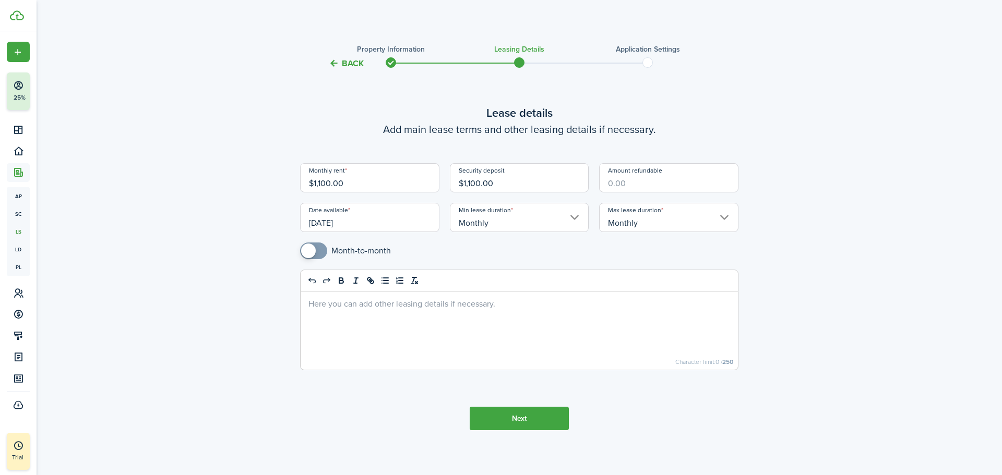
click at [504, 410] on button "Next" at bounding box center [519, 418] width 99 height 23
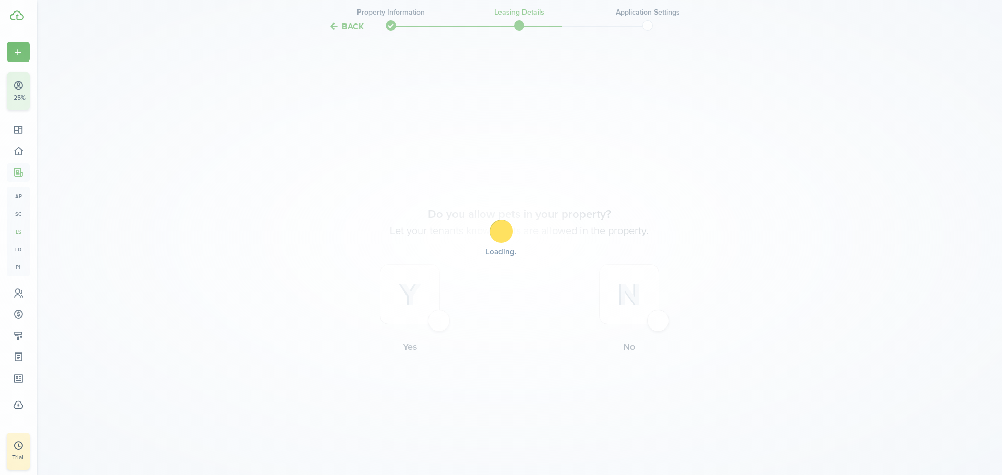
scroll to position [410, 0]
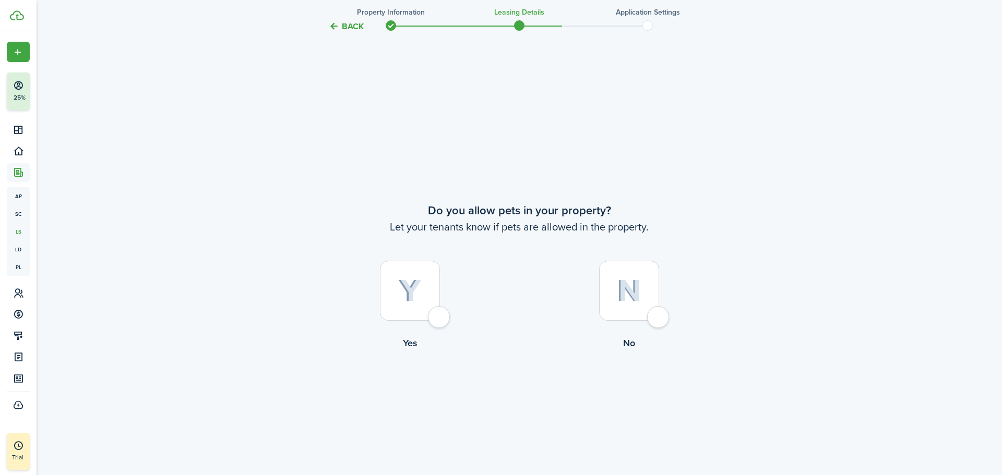
click at [439, 321] on div at bounding box center [410, 291] width 60 height 60
radio input "true"
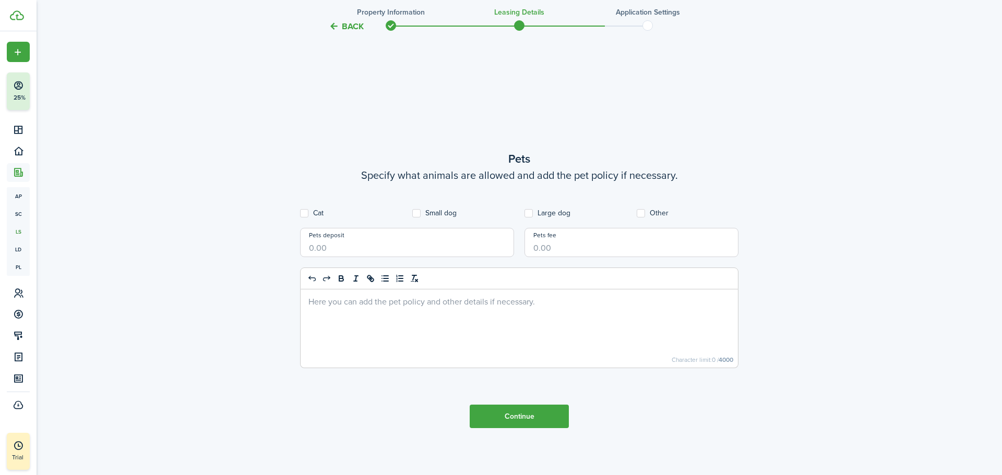
scroll to position [886, 0]
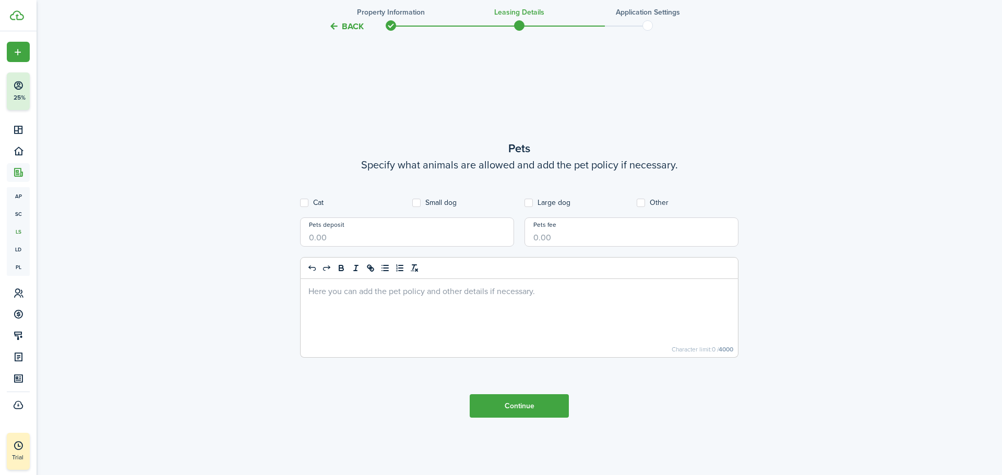
click at [563, 412] on button "Continue" at bounding box center [519, 406] width 99 height 23
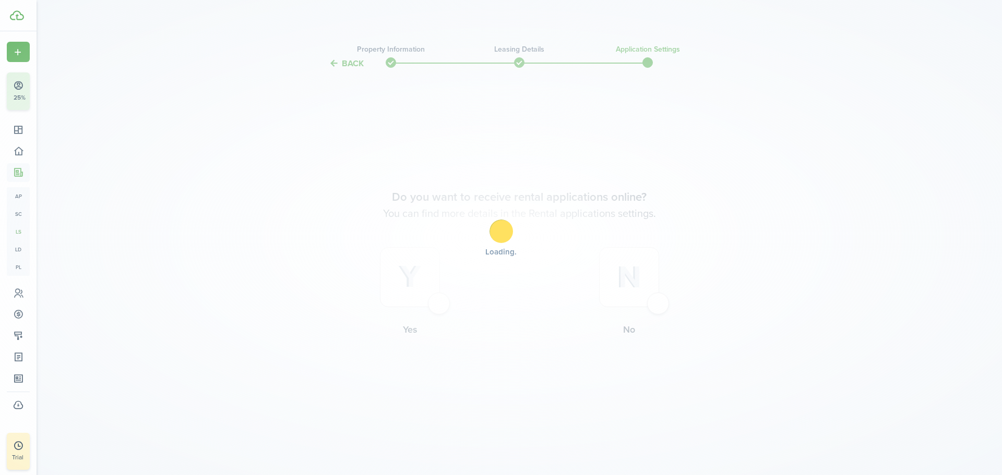
scroll to position [0, 0]
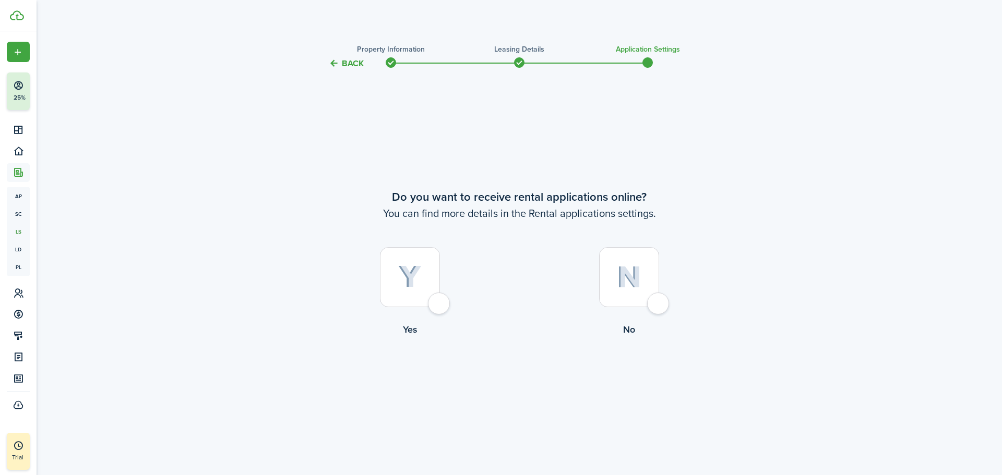
click at [438, 307] on div at bounding box center [410, 277] width 60 height 60
radio input "true"
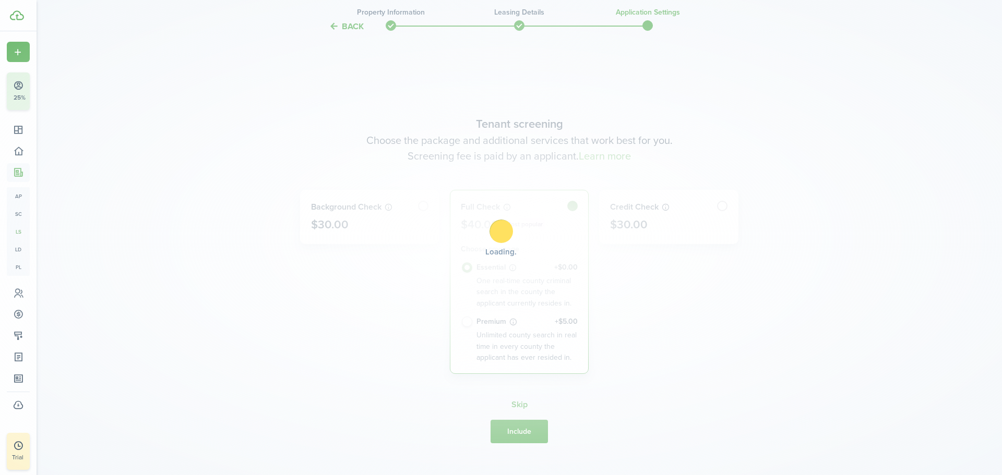
scroll to position [406, 0]
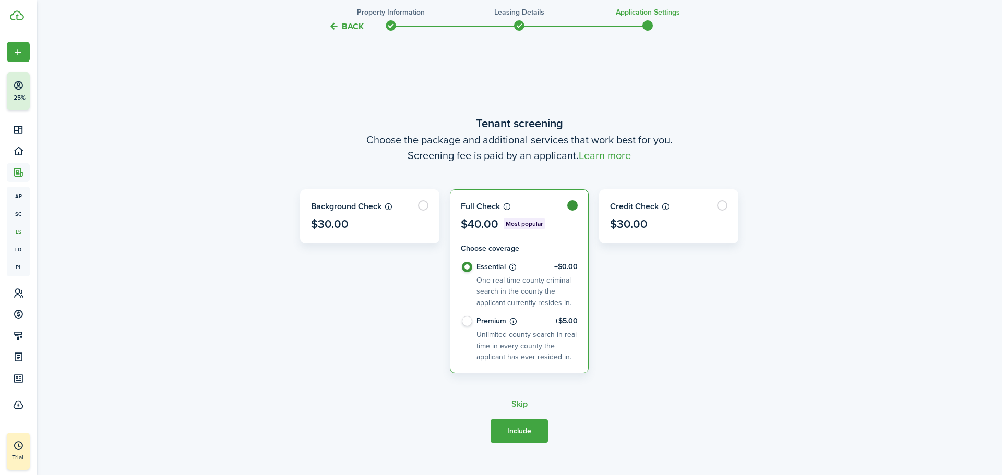
click at [534, 431] on button "Include" at bounding box center [519, 431] width 57 height 23
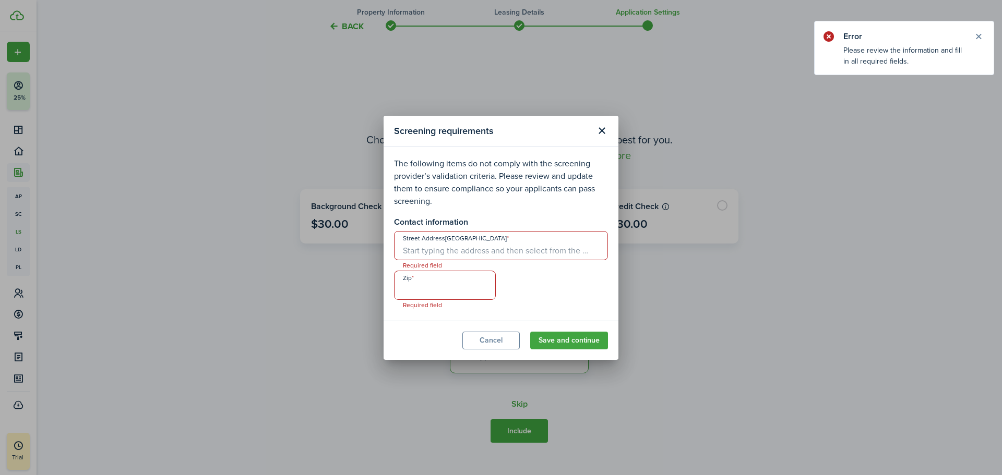
click at [511, 245] on input "Street Address[GEOGRAPHIC_DATA]" at bounding box center [501, 245] width 214 height 29
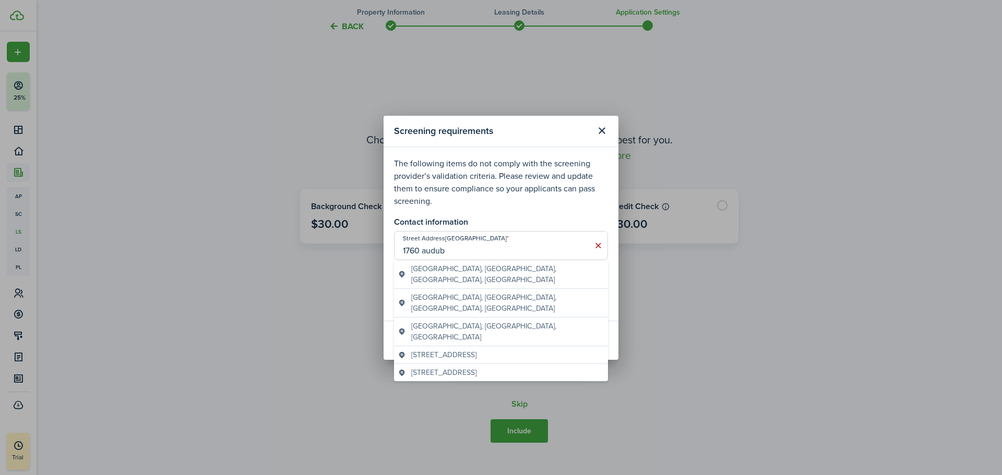
click at [479, 266] on span "[GEOGRAPHIC_DATA], [GEOGRAPHIC_DATA], [GEOGRAPHIC_DATA], [GEOGRAPHIC_DATA]" at bounding box center [507, 275] width 193 height 22
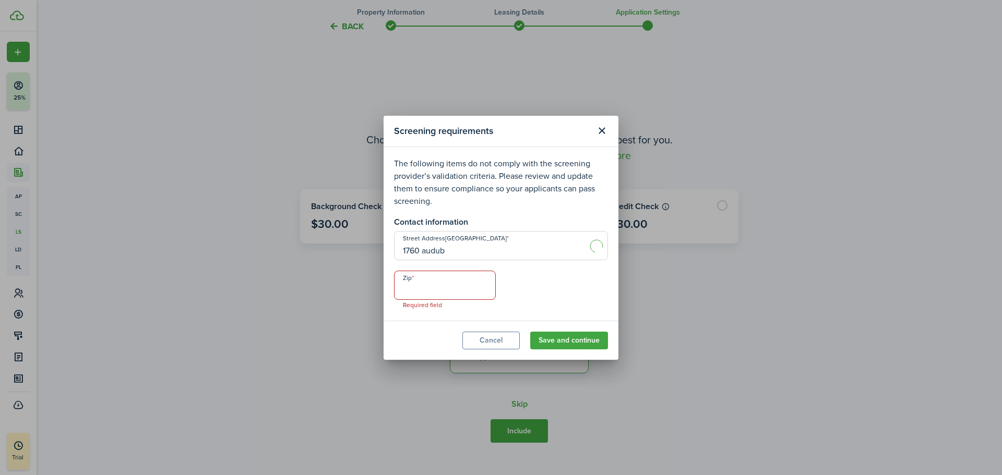
type input "1760 Audubon St"
type input "32208"
click at [440, 279] on input "32208" at bounding box center [445, 285] width 102 height 29
click at [585, 344] on button "Save and continue" at bounding box center [569, 341] width 78 height 18
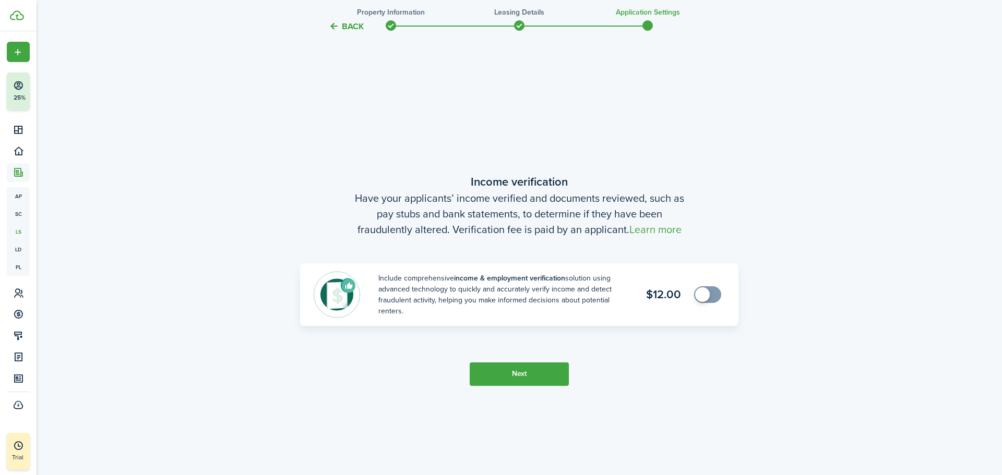
scroll to position [881, 0]
click at [532, 379] on button "Next" at bounding box center [519, 373] width 99 height 23
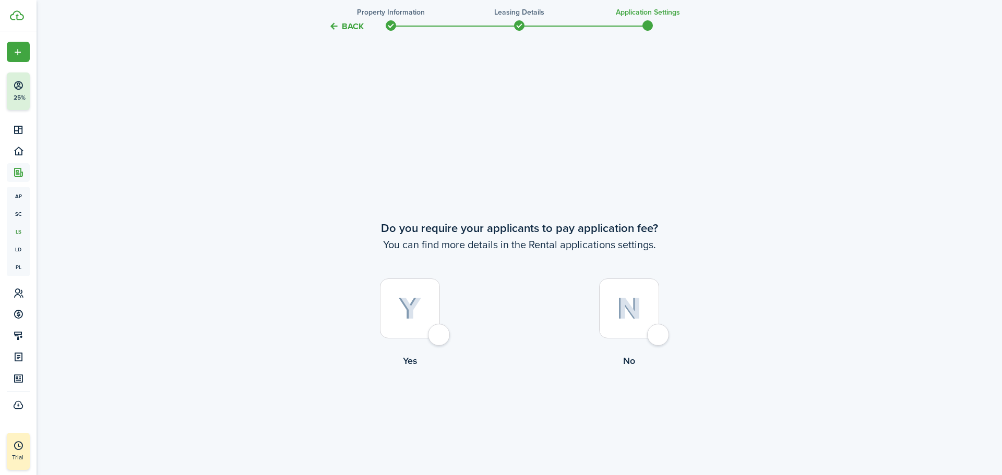
scroll to position [1356, 0]
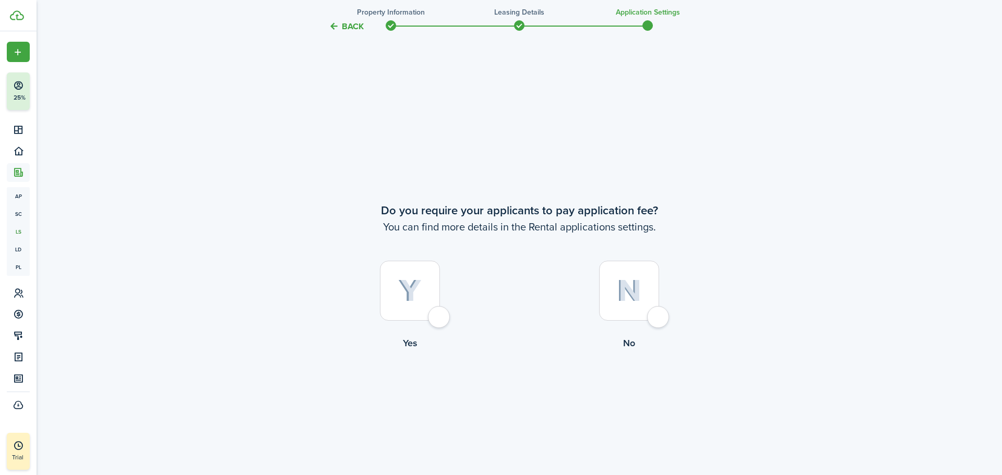
click at [646, 305] on div at bounding box center [629, 291] width 60 height 60
radio input "true"
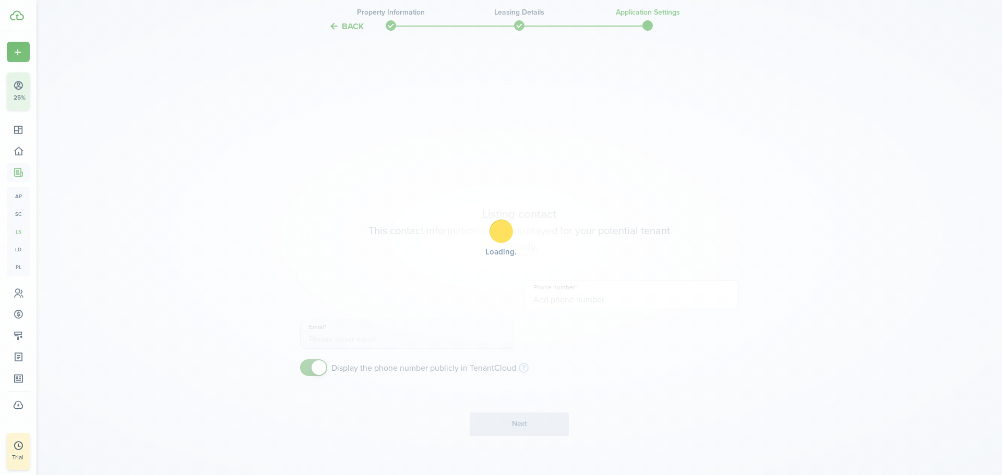
scroll to position [1832, 0]
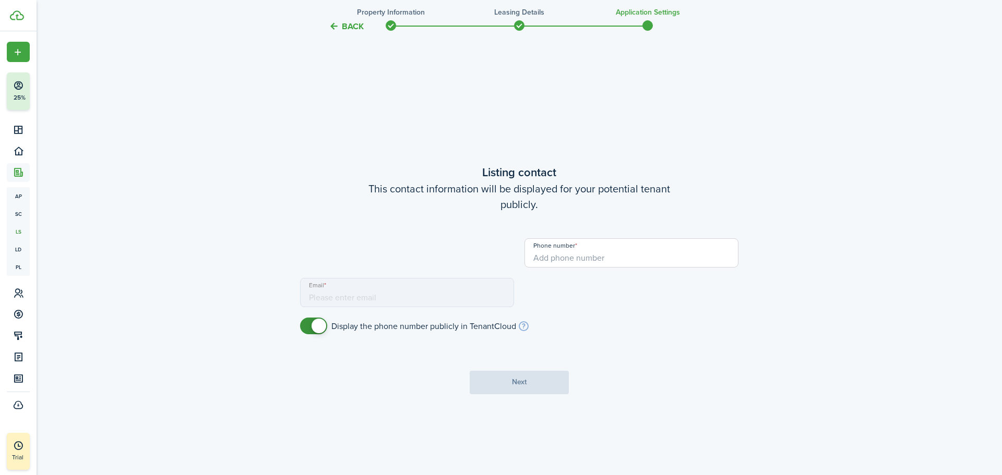
type input "[PHONE_NUMBER]"
type input "[EMAIL_ADDRESS][DOMAIN_NAME]"
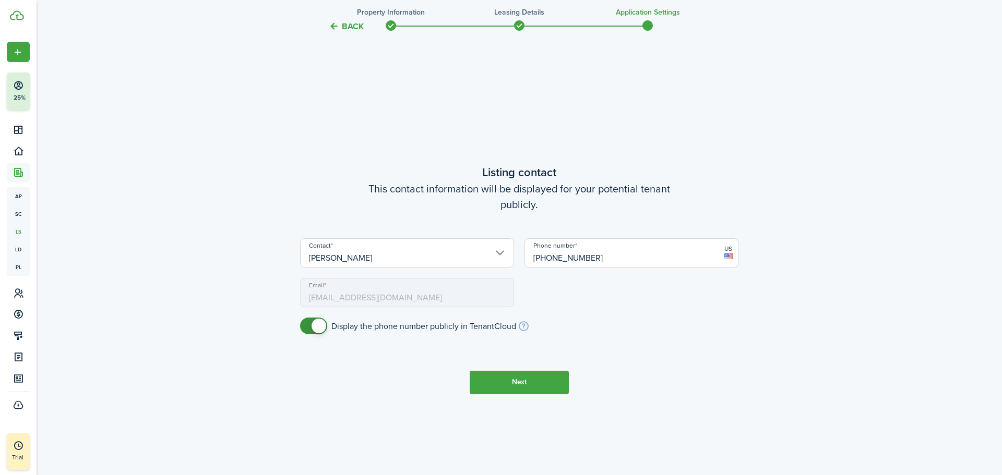
click at [518, 394] on button "Next" at bounding box center [519, 382] width 99 height 23
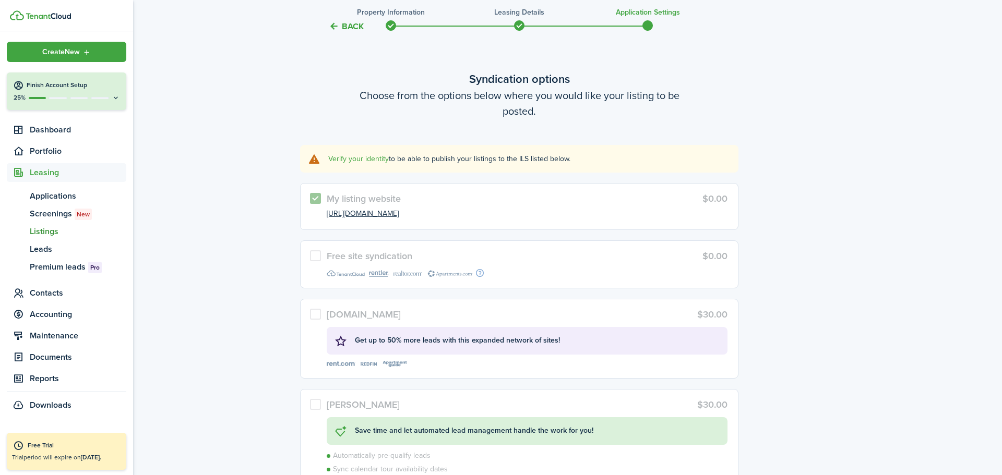
scroll to position [2307, 0]
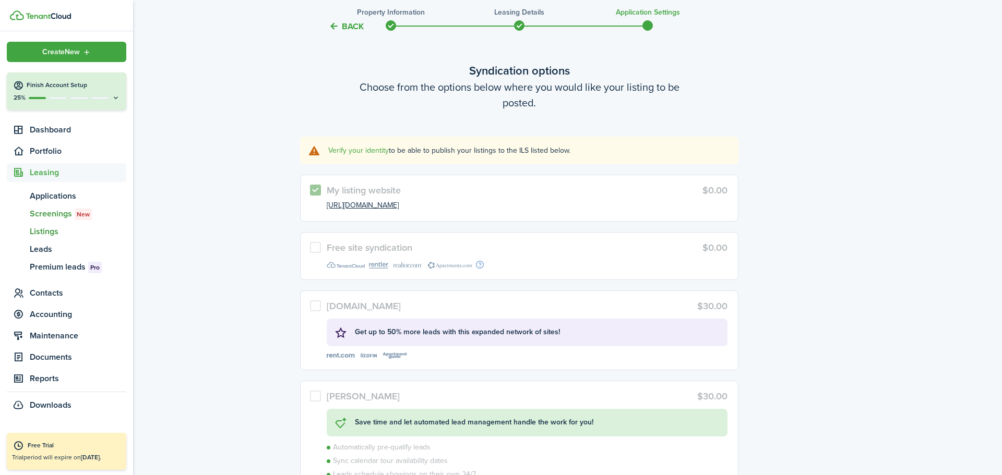
click at [58, 213] on span "Screenings New" at bounding box center [78, 214] width 97 height 13
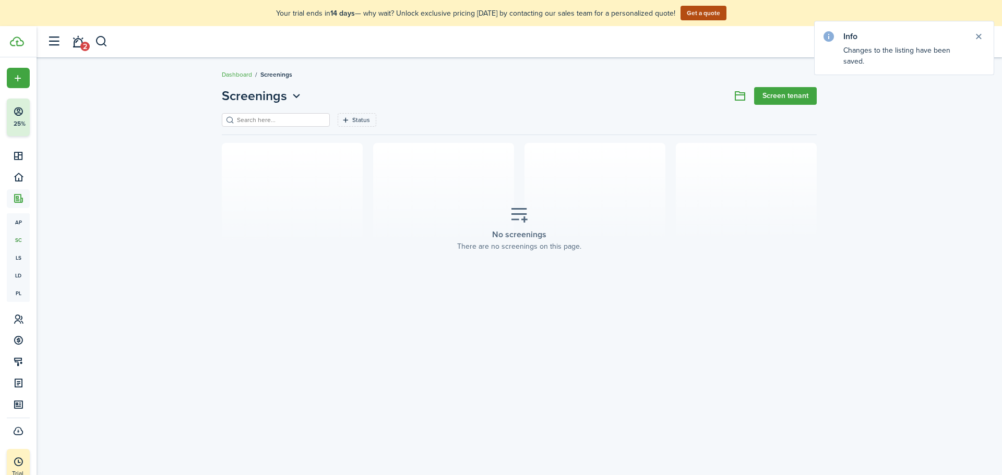
click at [785, 89] on link "Screen tenant" at bounding box center [785, 96] width 63 height 18
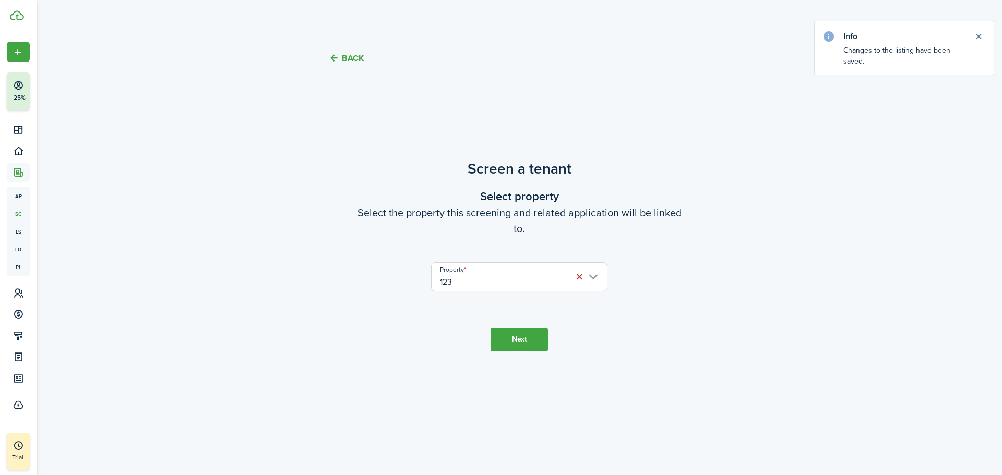
click at [525, 331] on button "Next" at bounding box center [519, 339] width 57 height 23
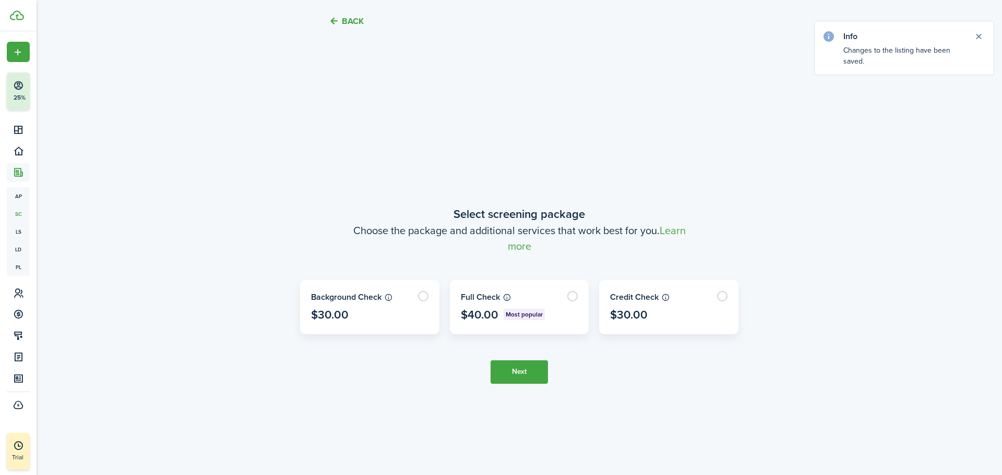
scroll to position [395, 0]
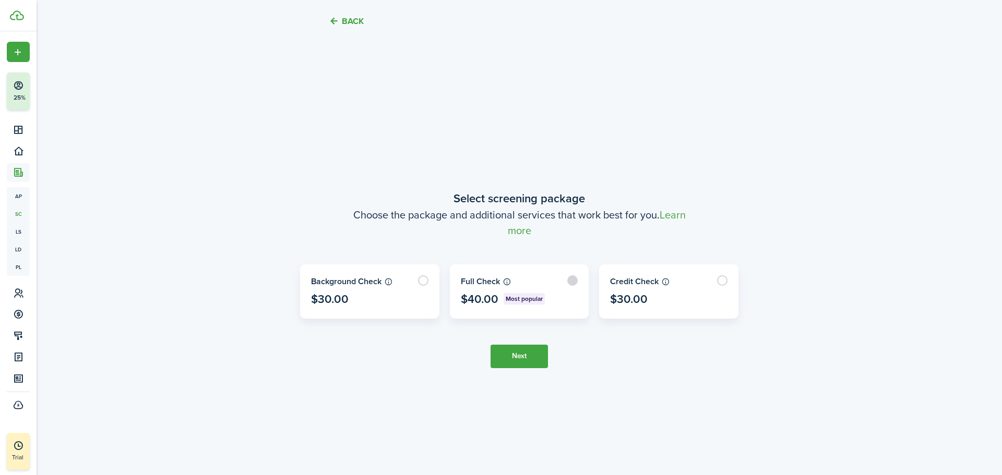
click at [531, 296] on label at bounding box center [519, 291] width 138 height 53
radio input "true"
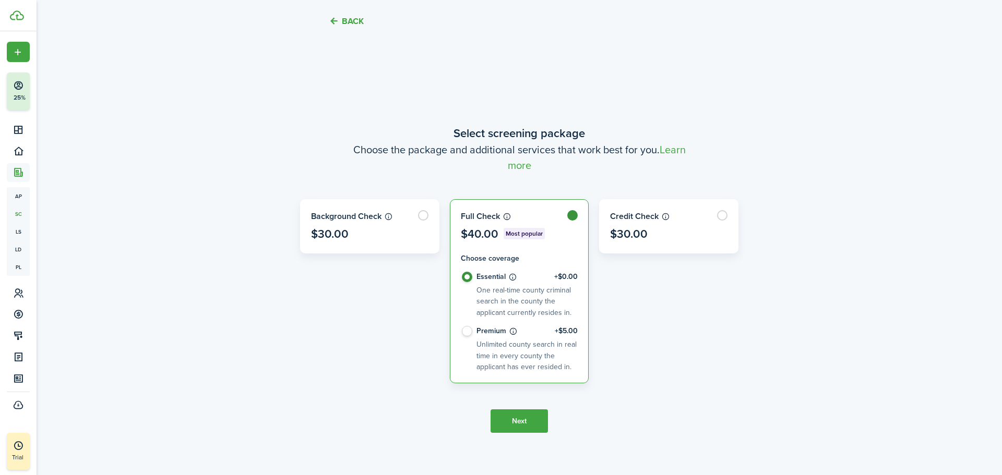
click at [502, 365] on control-radio-card-description "Unlimited county search in real time in every county the applicant has ever res…" at bounding box center [526, 355] width 100 height 33
radio input "false"
radio input "true"
click at [519, 442] on tc-wizard-step "Select screening package Choose the package and additional services that work b…" at bounding box center [519, 278] width 438 height 475
click at [516, 416] on button "Next" at bounding box center [519, 421] width 57 height 23
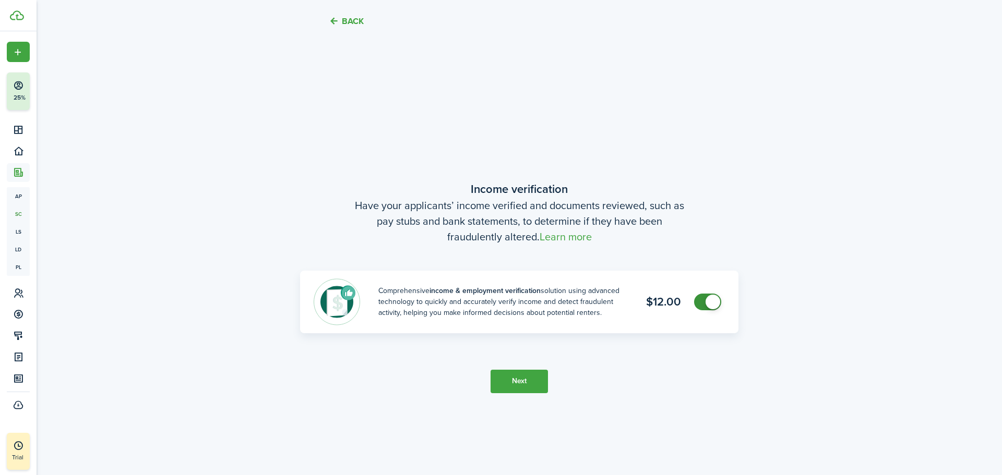
scroll to position [871, 0]
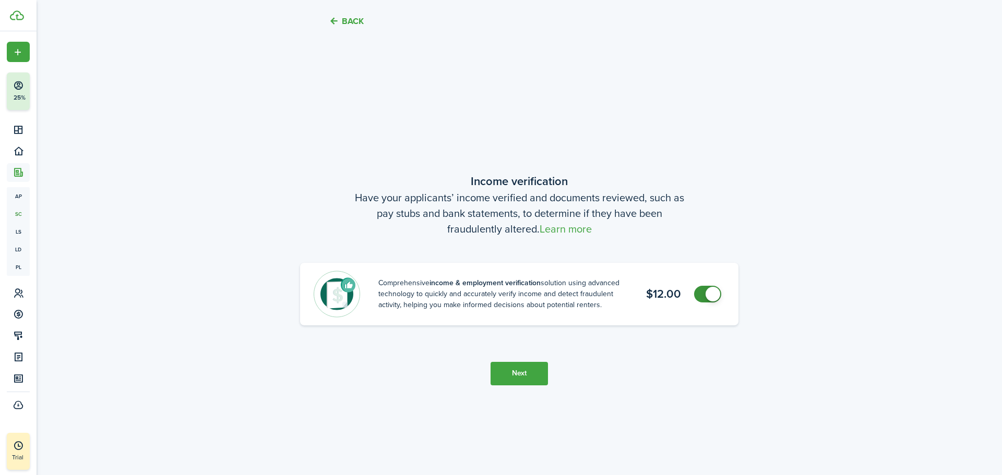
checkbox input "false"
click at [714, 291] on span at bounding box center [713, 294] width 15 height 15
click at [519, 363] on button "Next" at bounding box center [519, 373] width 57 height 23
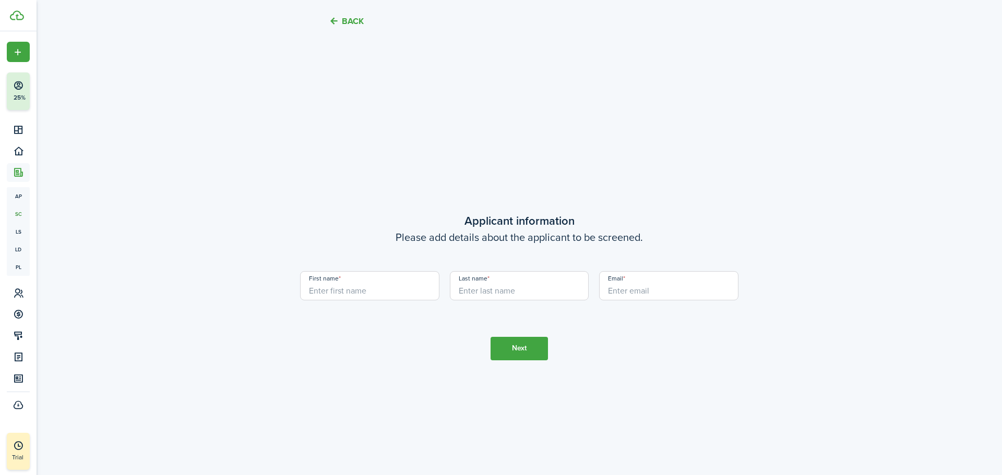
scroll to position [1346, 0]
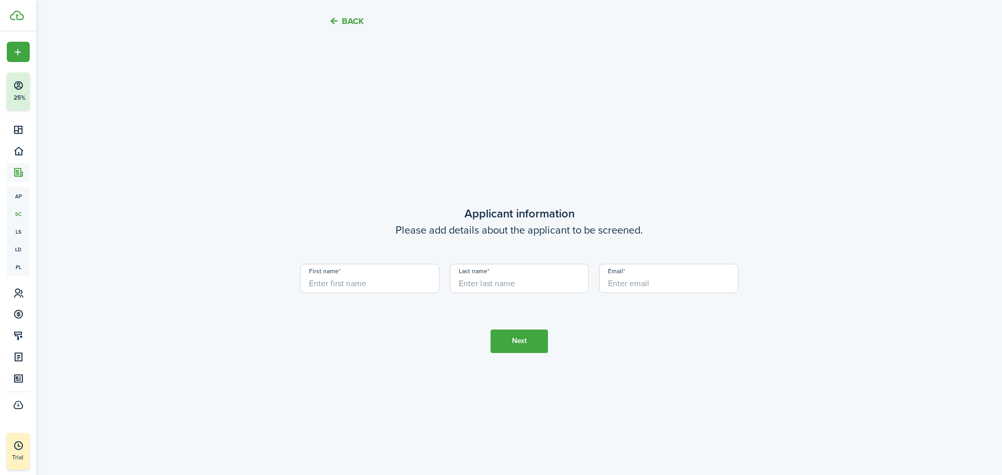
click at [391, 291] on input "First name" at bounding box center [369, 278] width 139 height 29
type input "[PERSON_NAME]"
click at [528, 342] on button "Next" at bounding box center [519, 341] width 57 height 23
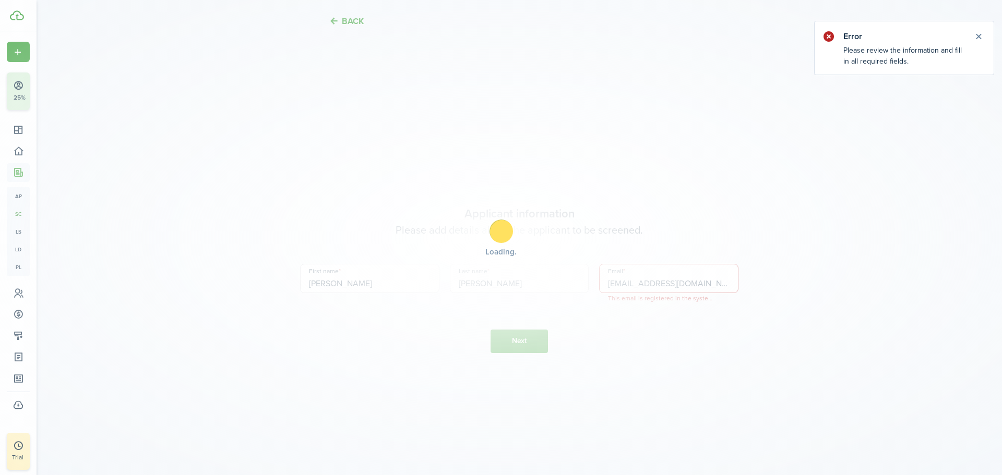
scroll to position [1387, 0]
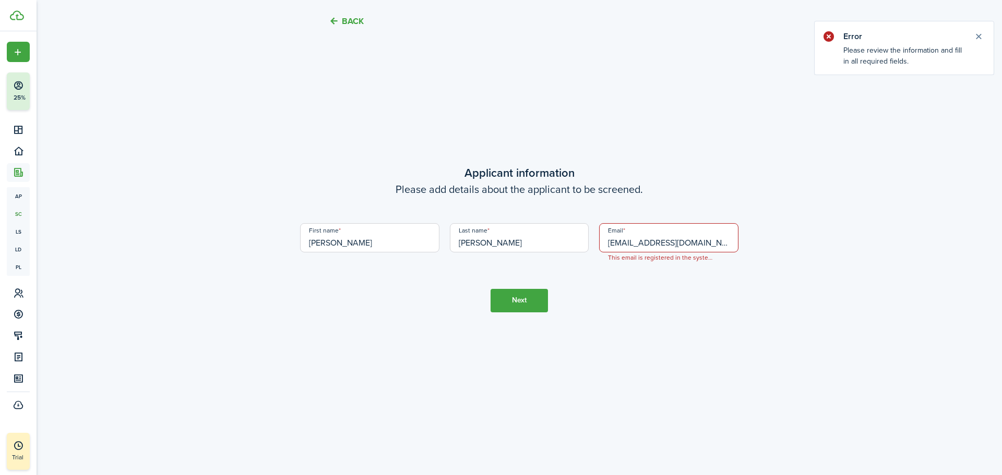
click at [666, 239] on input "[EMAIL_ADDRESS][DOMAIN_NAME]" at bounding box center [668, 237] width 139 height 29
type input "[EMAIL_ADDRESS][DOMAIN_NAME]"
click at [541, 296] on button "Next" at bounding box center [519, 300] width 57 height 23
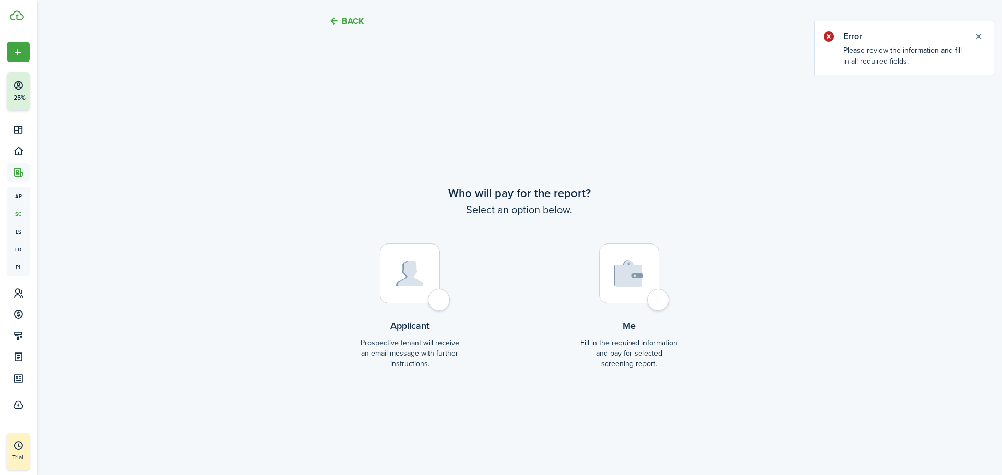
scroll to position [1821, 0]
click at [659, 294] on div at bounding box center [629, 272] width 60 height 60
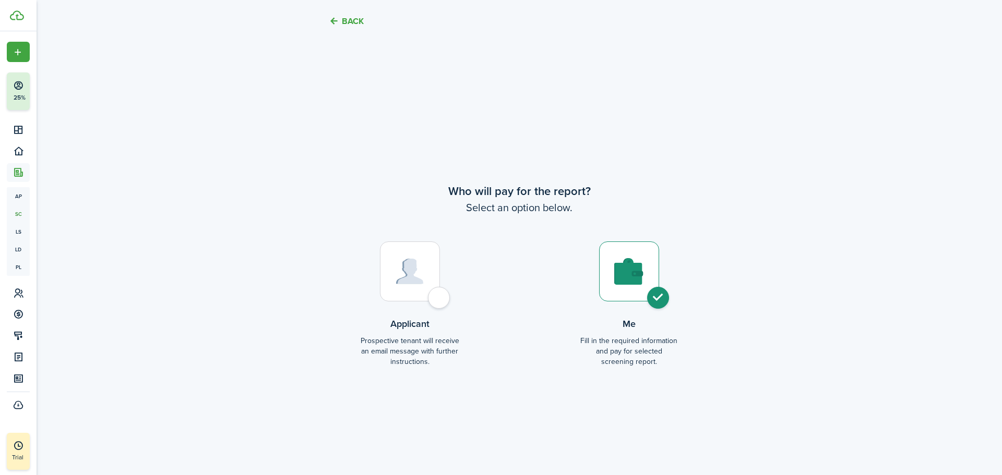
radio input "true"
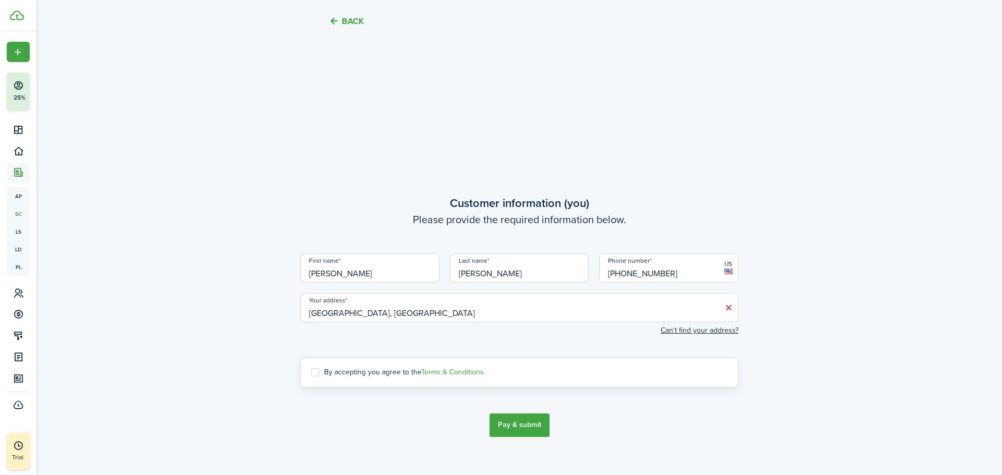
scroll to position [2297, 0]
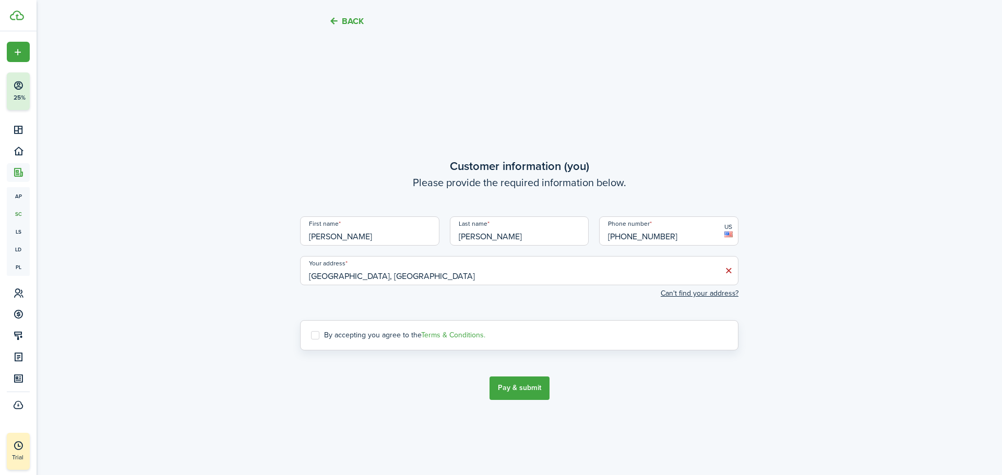
click at [346, 336] on label "By accepting you agree to the Terms & Conditions." at bounding box center [398, 335] width 174 height 8
click at [311, 336] on input "By accepting you agree to the Terms & Conditions." at bounding box center [311, 335] width 1 height 1
checkbox input "true"
click at [537, 390] on button "Pay & submit" at bounding box center [520, 388] width 60 height 23
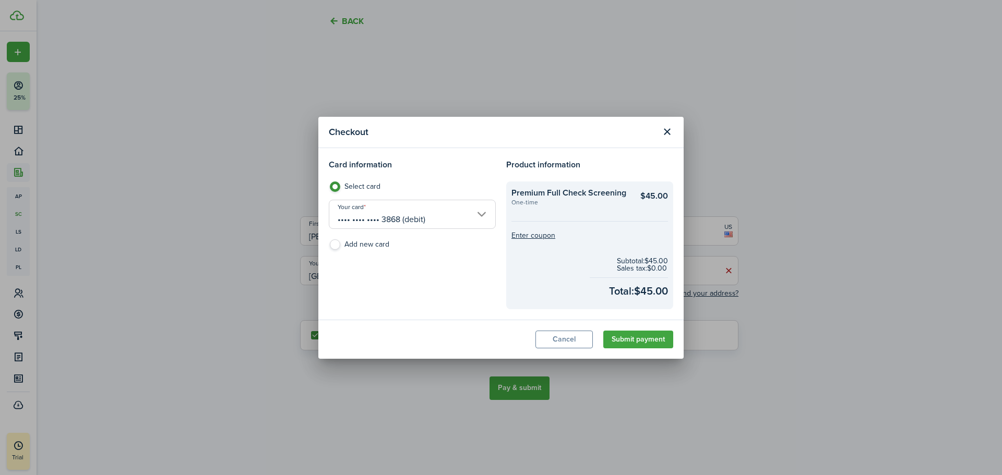
click at [634, 336] on button "Submit payment" at bounding box center [638, 340] width 70 height 18
